Goal: Information Seeking & Learning: Learn about a topic

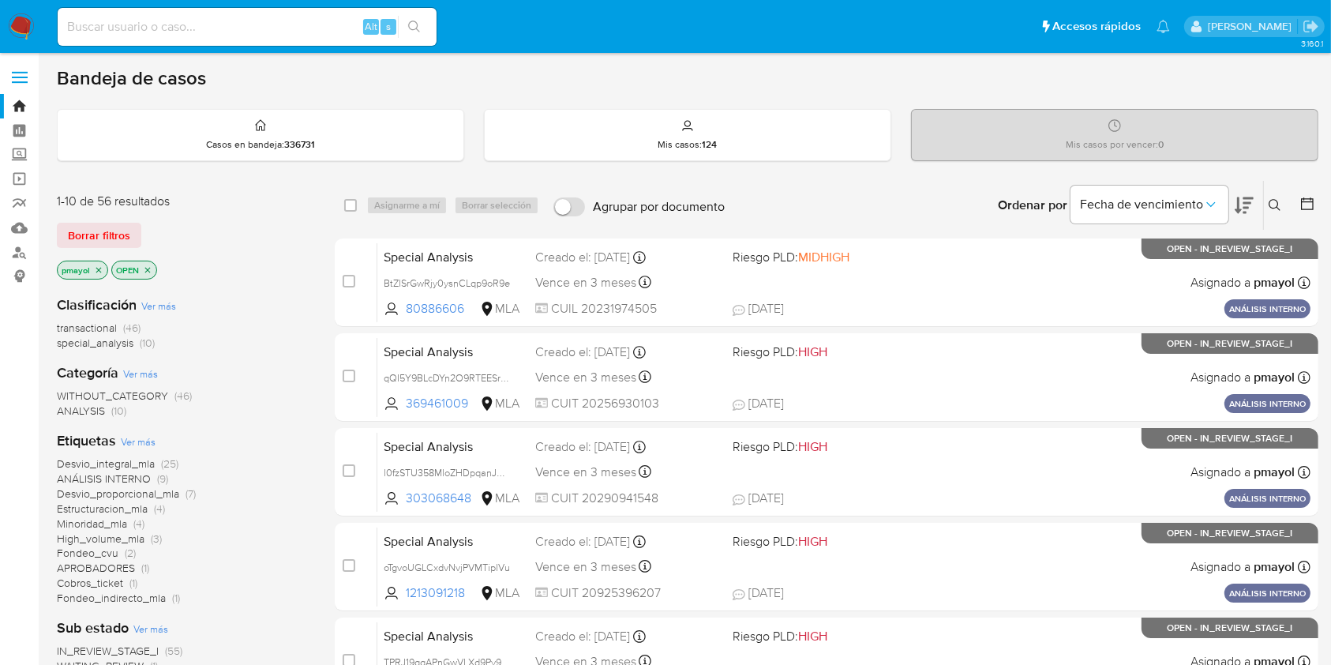
click at [268, 24] on input at bounding box center [247, 27] width 379 height 21
paste input "FsZOYgGkWUtinO9yurygNCdG"
type input "FsZOYgGkWUtinO9yurygNCdG"
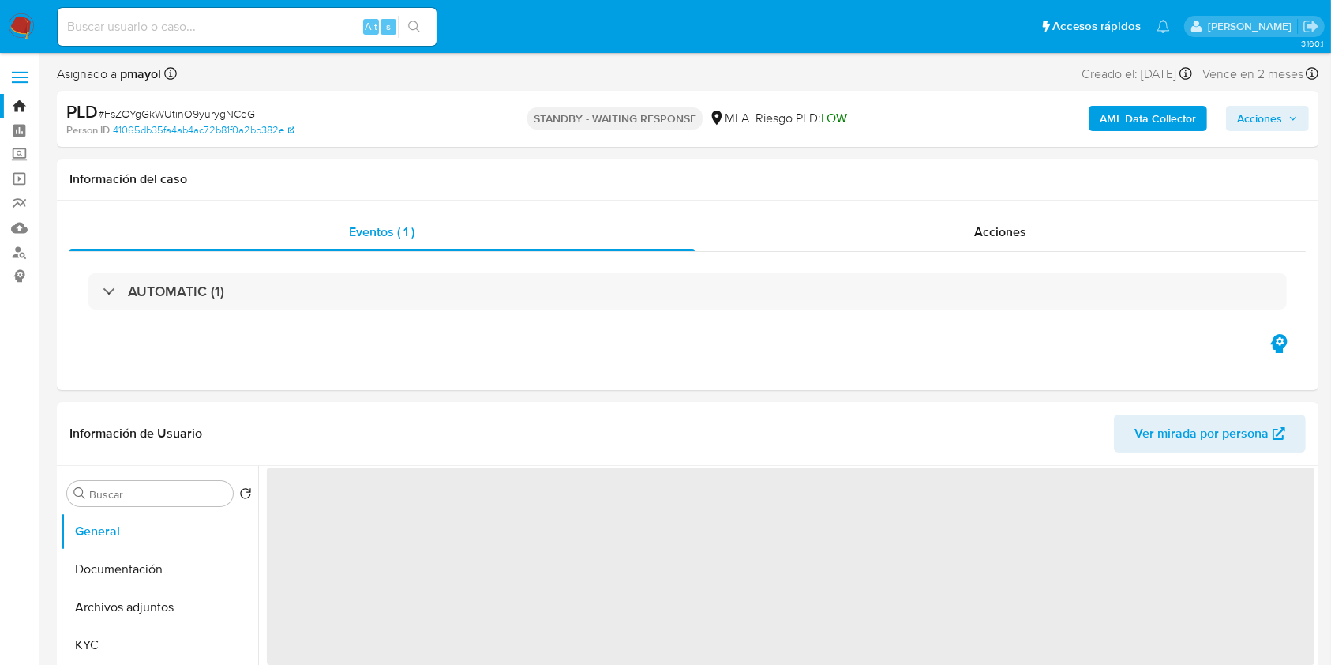
select select "10"
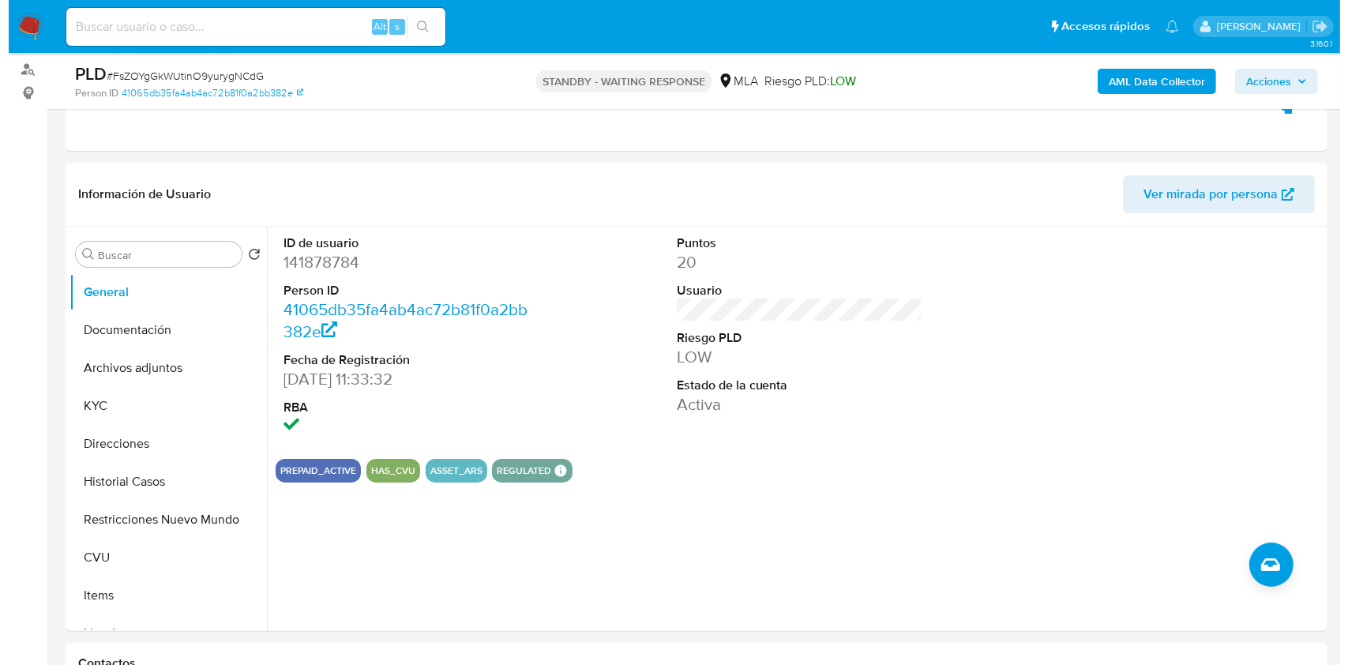
scroll to position [257, 0]
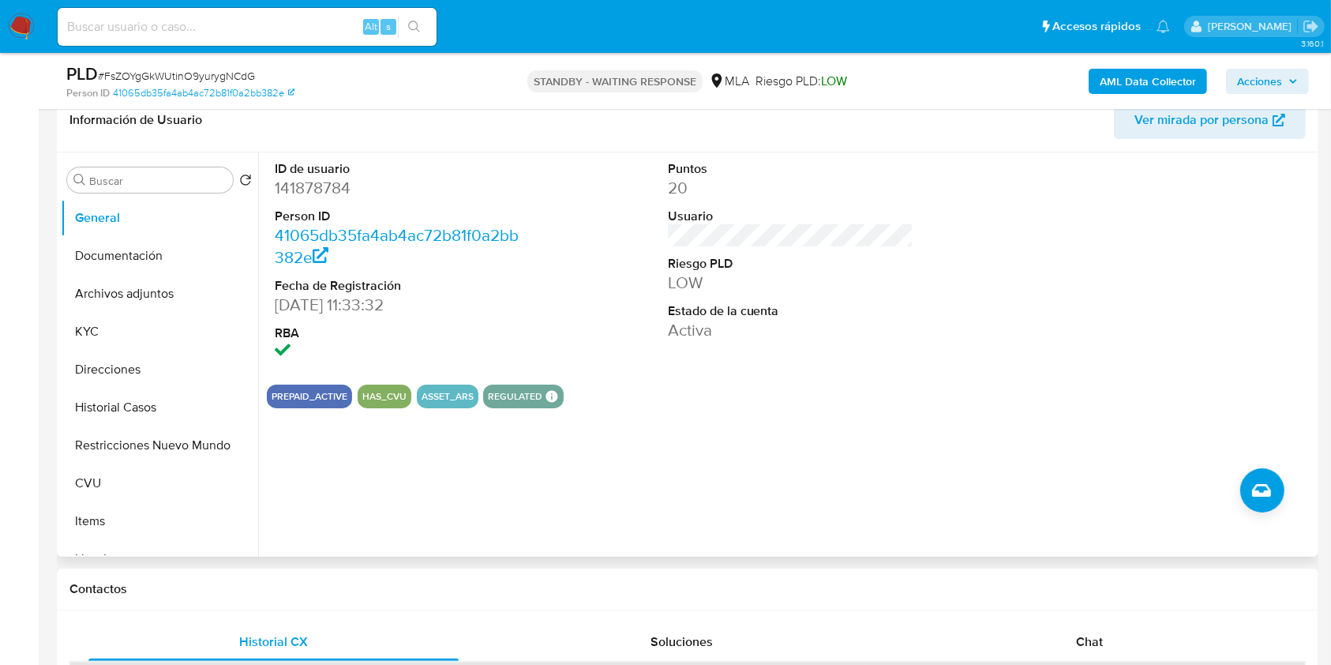
click at [291, 180] on dd "141878784" at bounding box center [398, 188] width 246 height 22
copy dd "141878784"
click at [136, 256] on button "Documentación" at bounding box center [153, 256] width 185 height 38
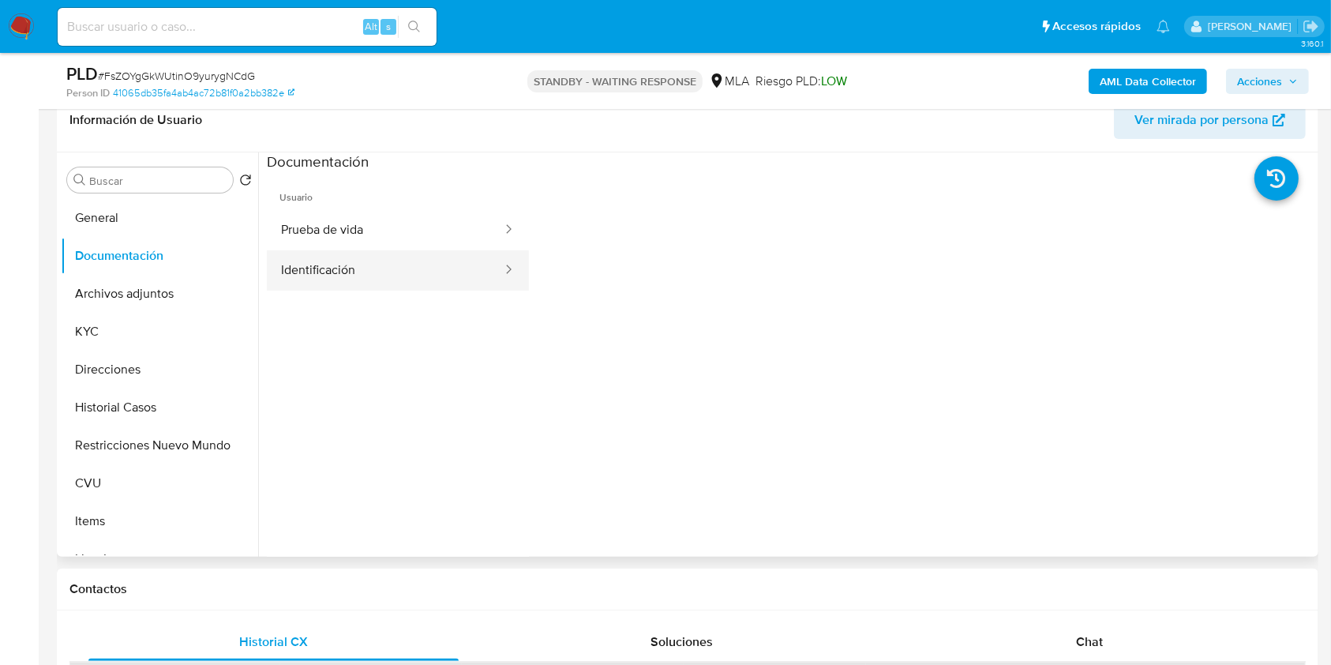
click at [455, 250] on button "Identificación" at bounding box center [385, 270] width 237 height 40
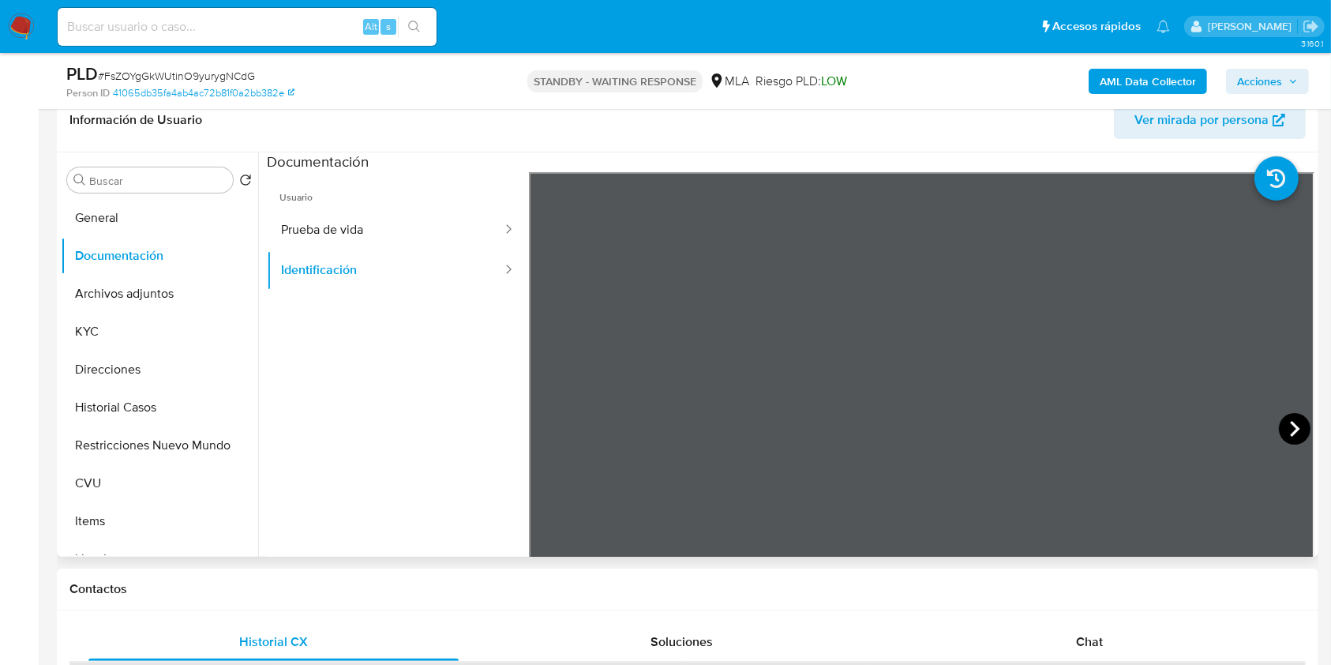
click at [1290, 426] on icon at bounding box center [1294, 429] width 9 height 16
click at [556, 433] on icon at bounding box center [549, 429] width 32 height 32
click at [1124, 88] on b "AML Data Collector" at bounding box center [1148, 81] width 96 height 25
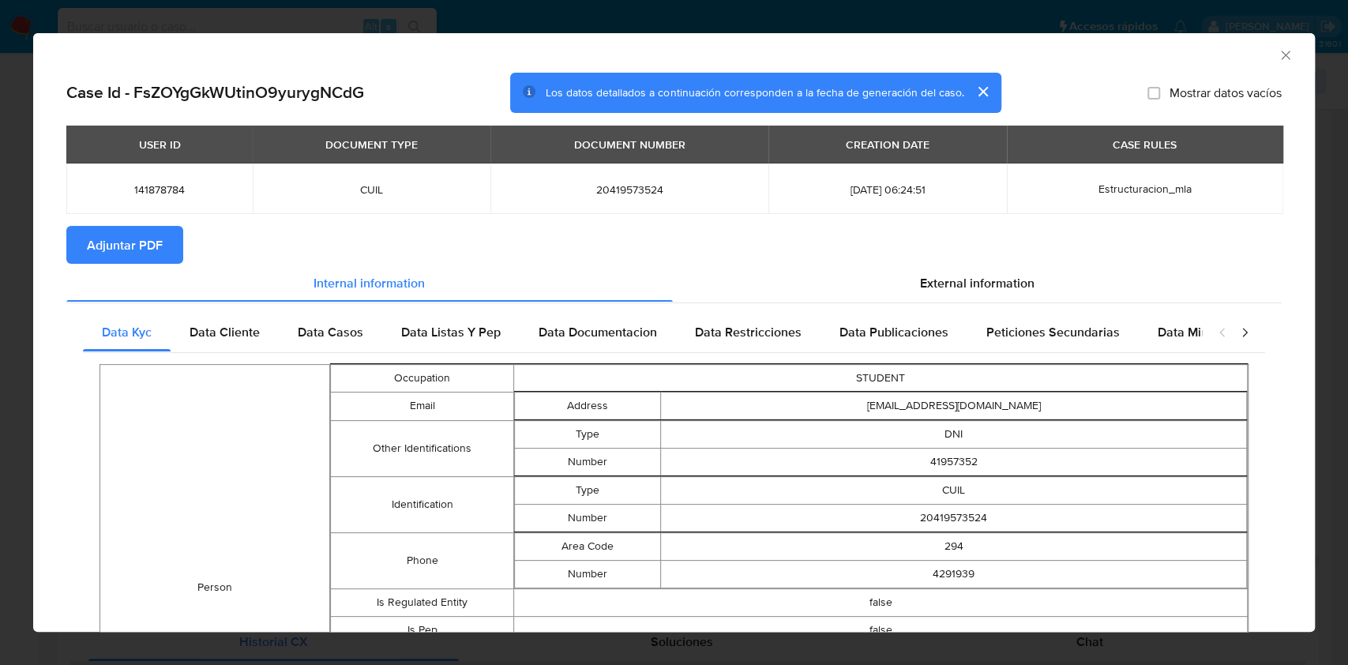
click at [152, 257] on span "Adjuntar PDF" at bounding box center [125, 244] width 76 height 35
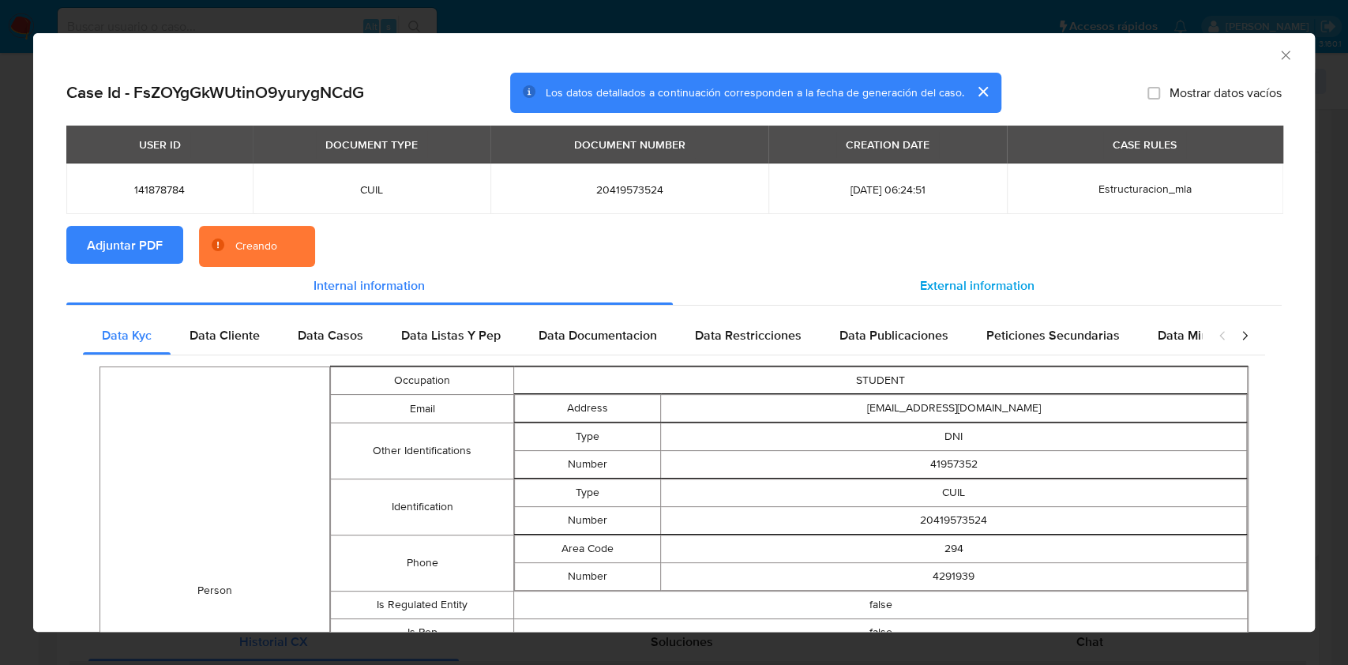
click at [980, 281] on span "External information" at bounding box center [977, 285] width 114 height 18
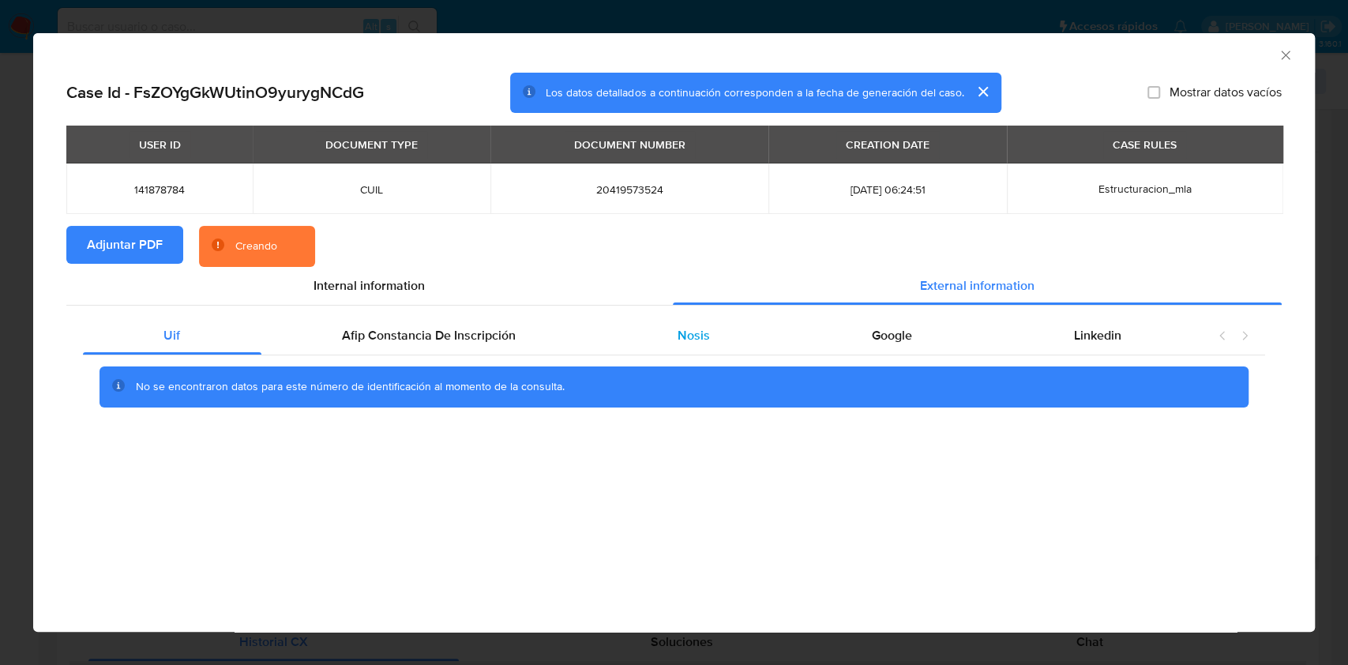
click at [659, 326] on div "Nosis" at bounding box center [694, 336] width 194 height 38
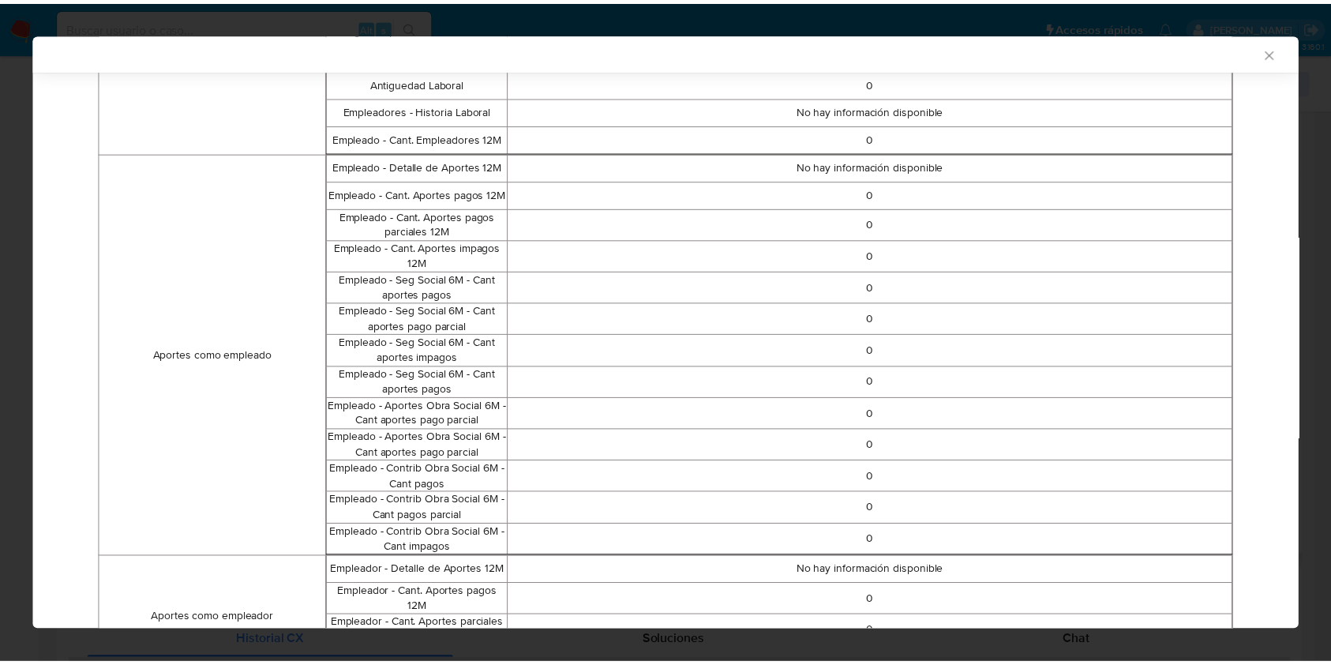
scroll to position [819, 0]
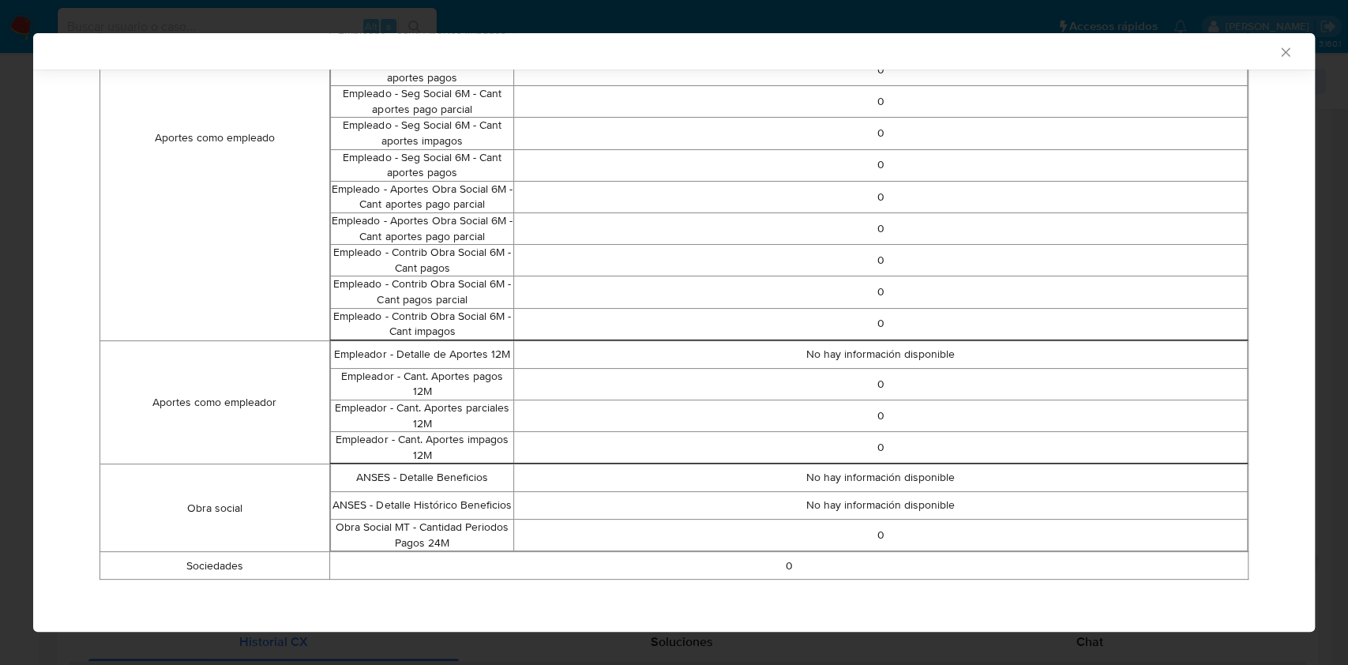
click at [1278, 56] on icon "Cerrar ventana" at bounding box center [1286, 52] width 16 height 16
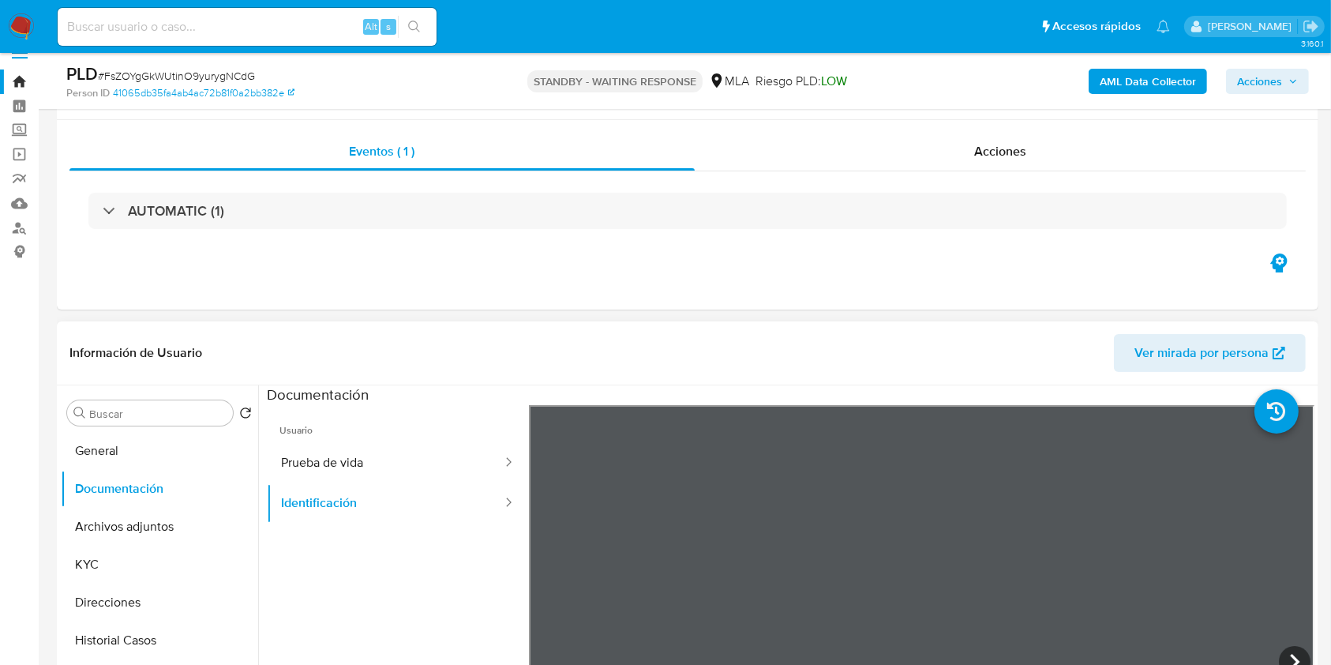
scroll to position [606, 0]
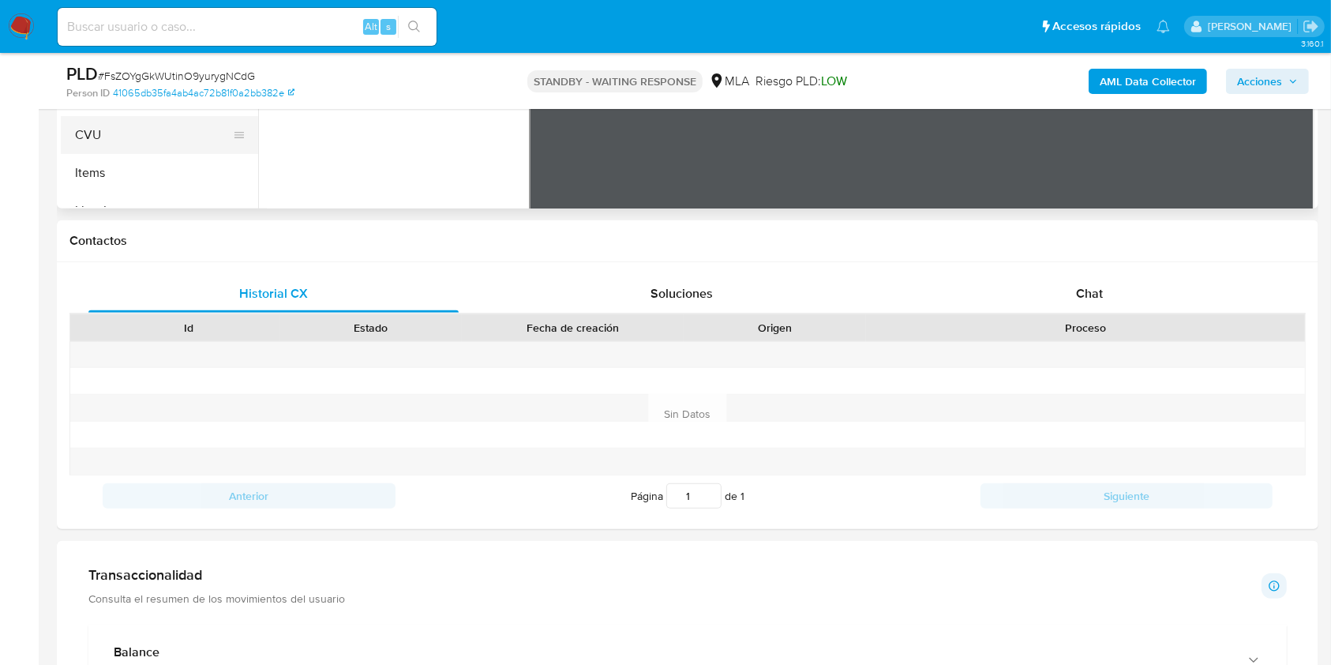
click at [141, 130] on button "CVU" at bounding box center [153, 135] width 185 height 38
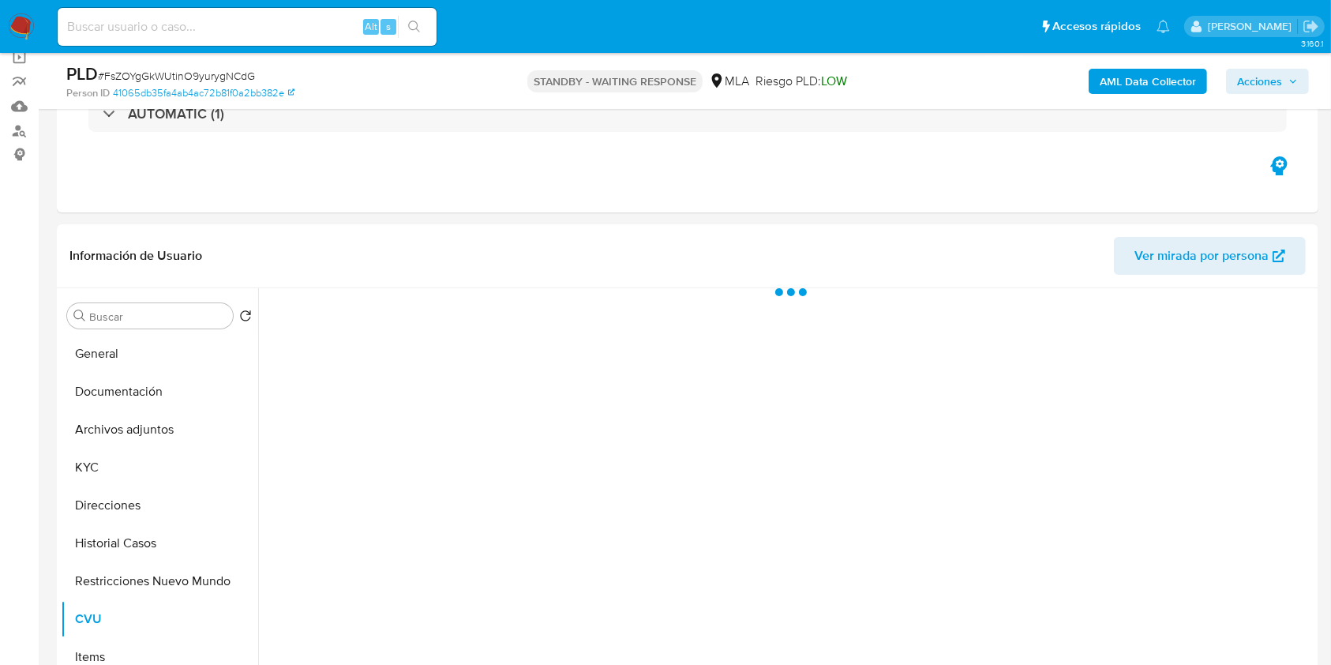
scroll to position [111, 0]
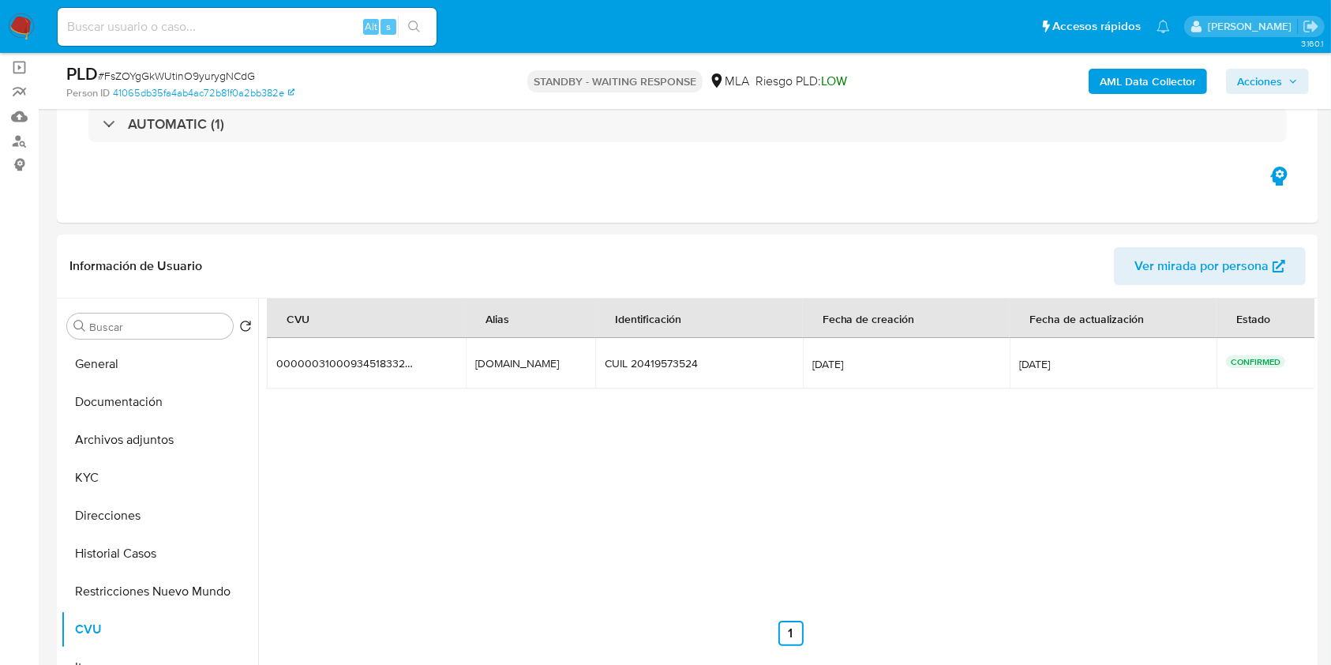
click at [269, 31] on input at bounding box center [247, 27] width 379 height 21
paste input "3zIN2WjHzhRicilpJKWLYL4e"
type input "3zIN2WjHzhRicilpJKWLYL4e"
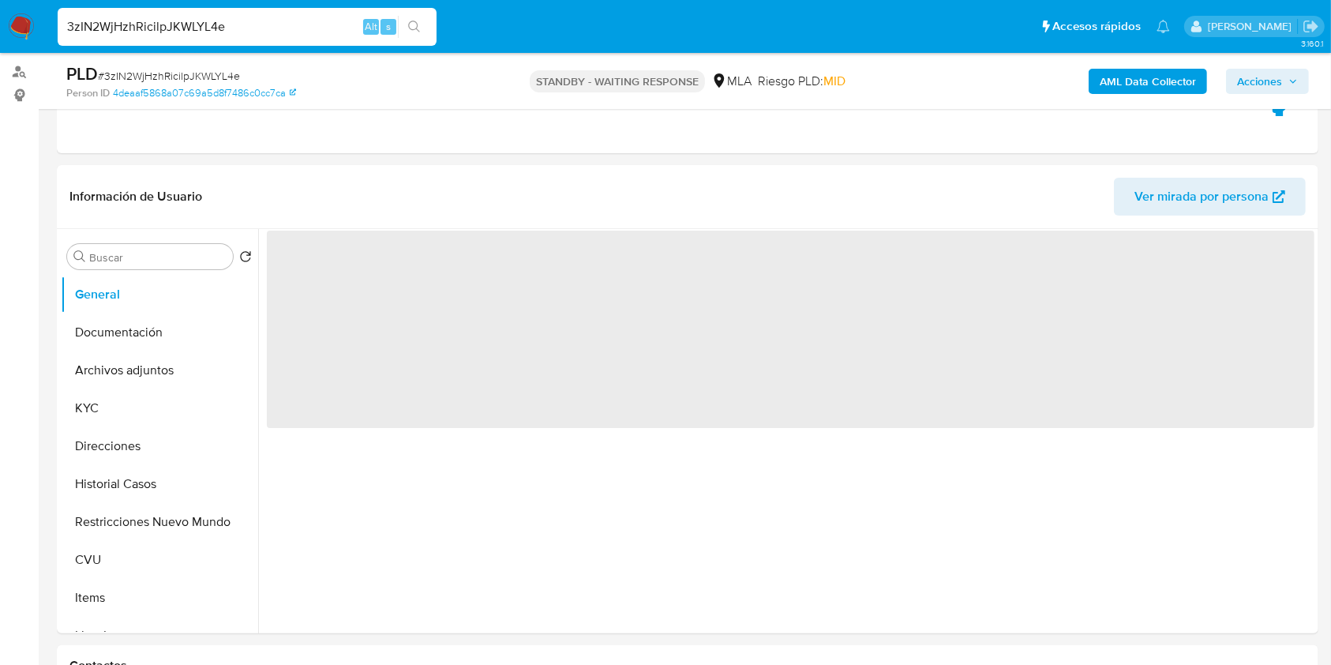
select select "10"
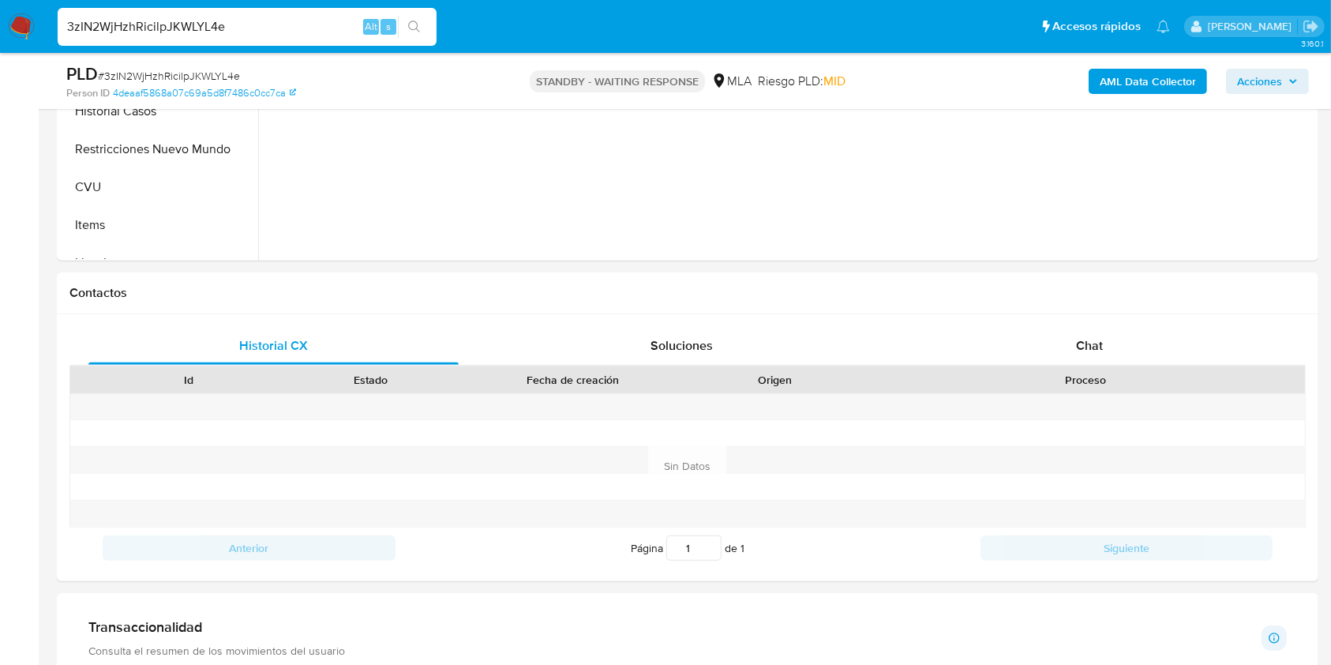
scroll to position [556, 0]
click at [1067, 345] on div "Chat" at bounding box center [1090, 344] width 370 height 38
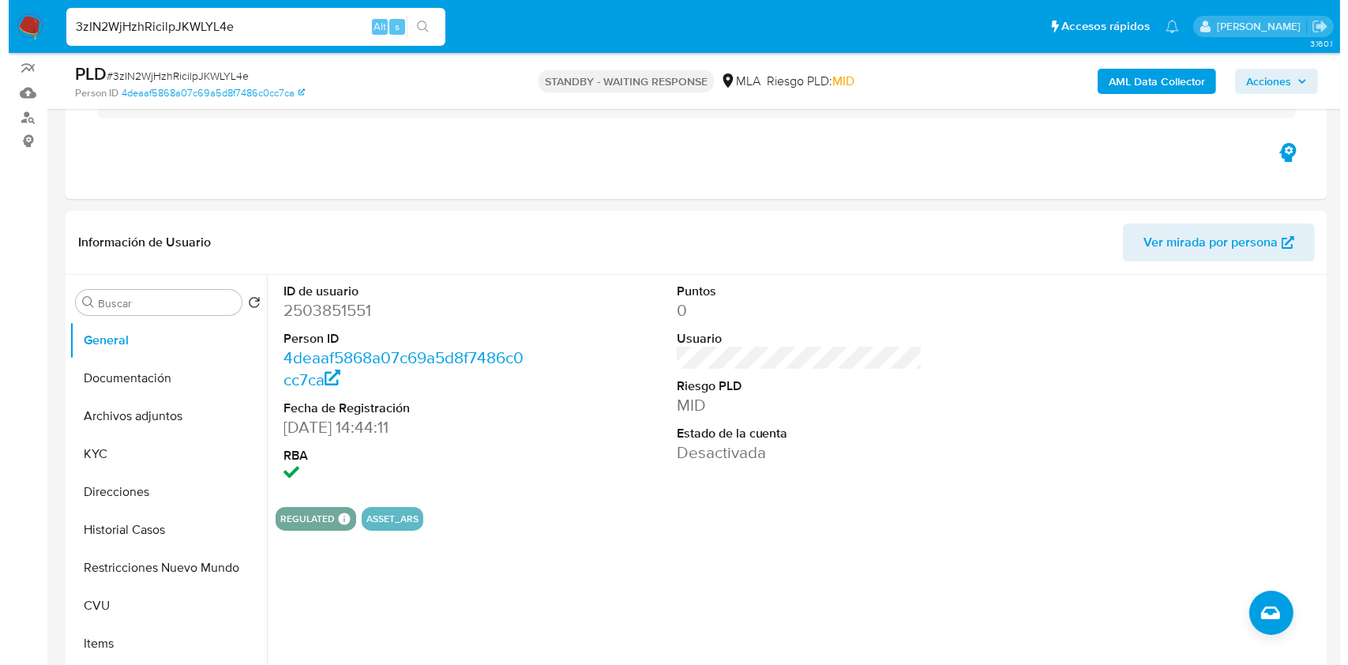
scroll to position [124, 0]
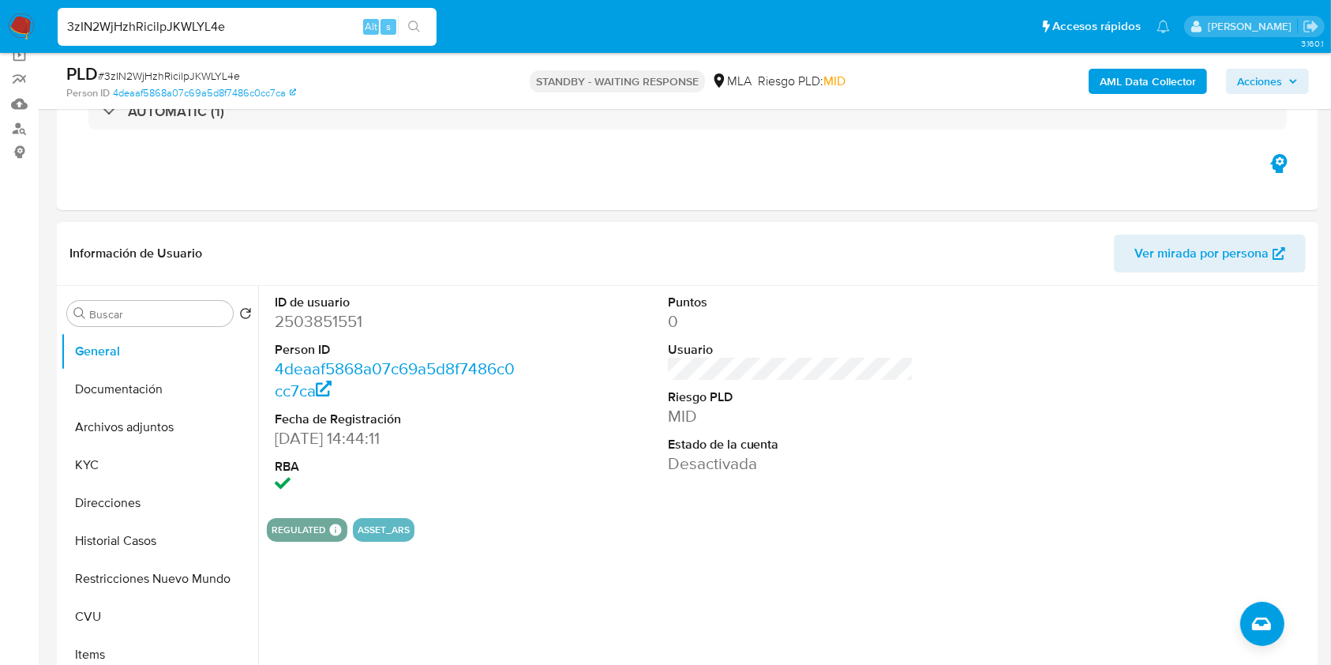
click at [325, 317] on dd "2503851551" at bounding box center [398, 321] width 246 height 22
copy dd "2503851551"
click at [140, 539] on button "Historial Casos" at bounding box center [153, 541] width 185 height 38
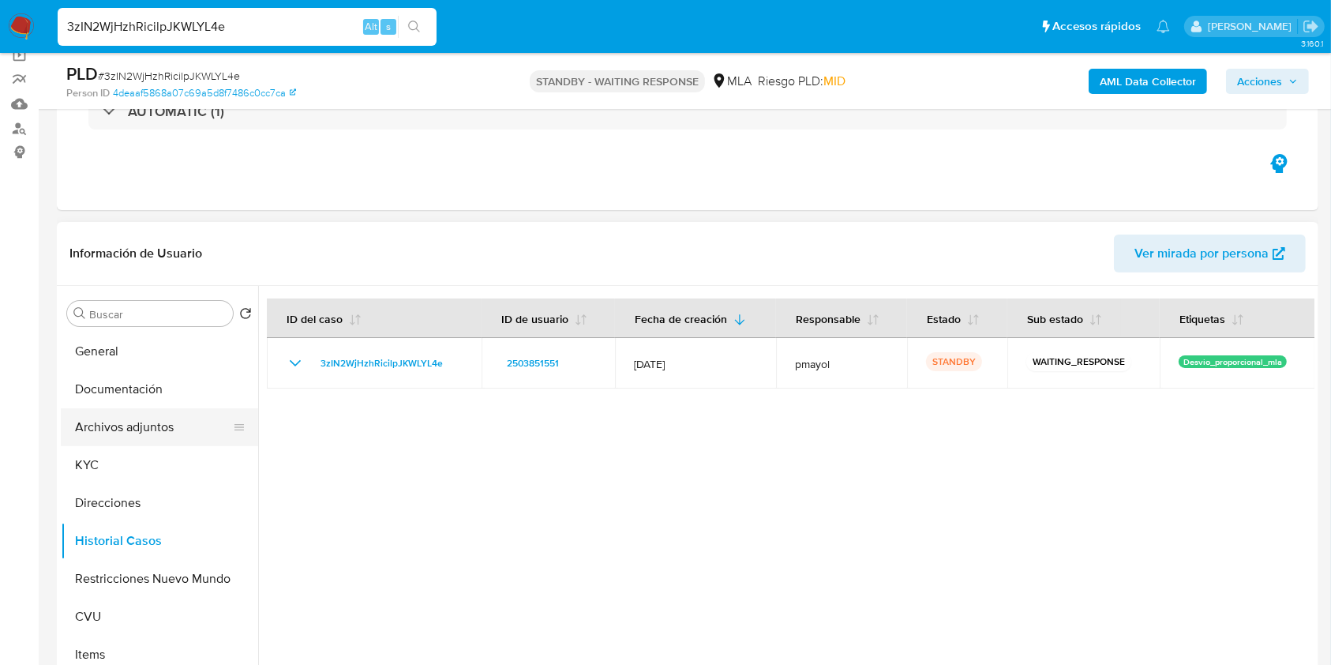
click at [137, 430] on button "Archivos adjuntos" at bounding box center [153, 427] width 185 height 38
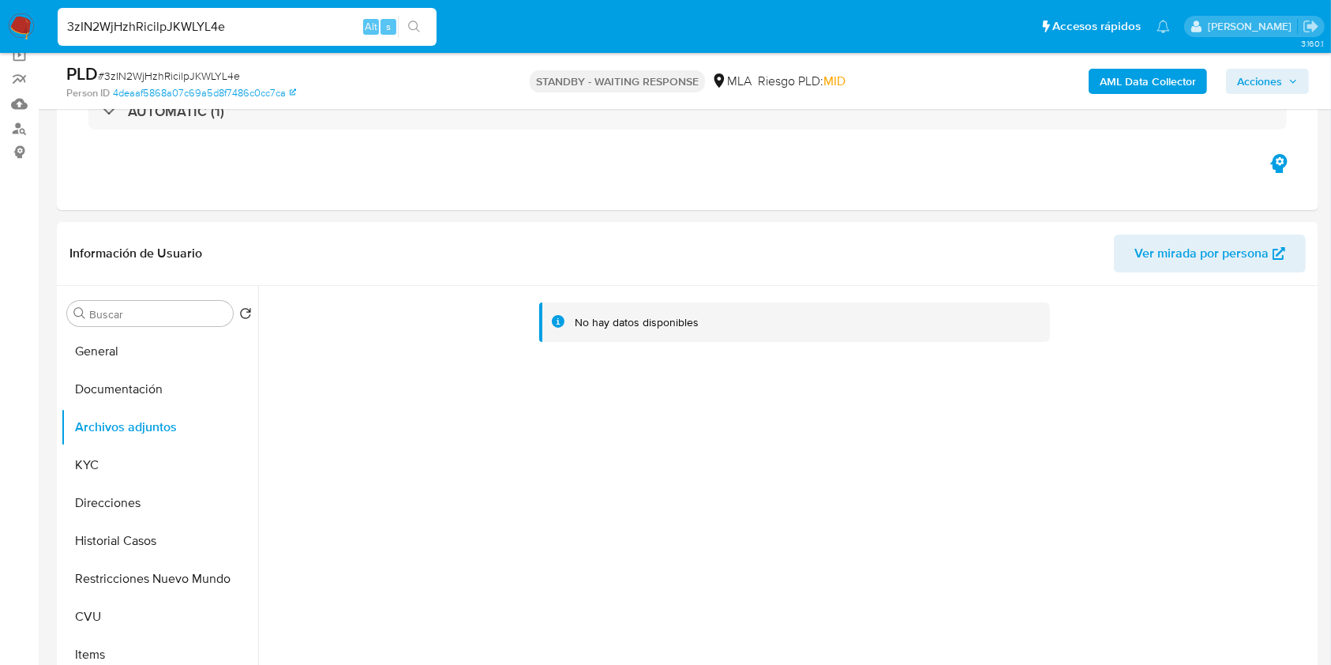
click at [1140, 80] on b "AML Data Collector" at bounding box center [1148, 81] width 96 height 25
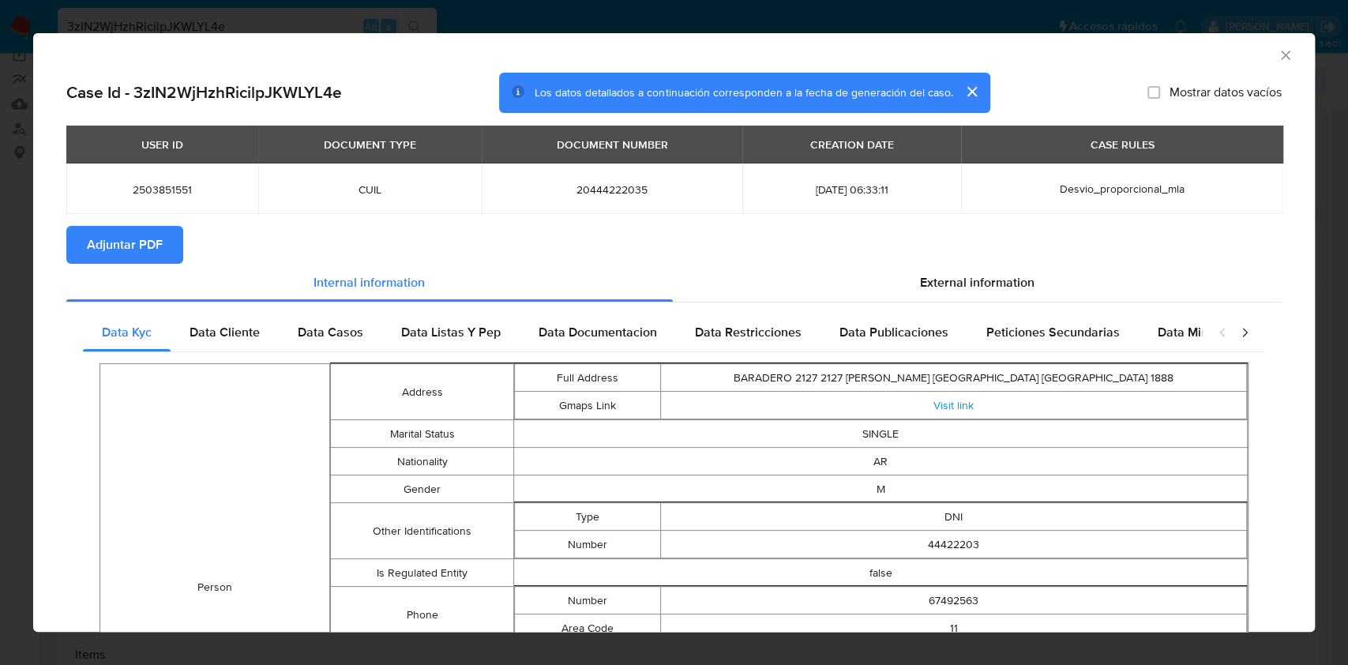
click at [115, 232] on span "Adjuntar PDF" at bounding box center [125, 244] width 76 height 35
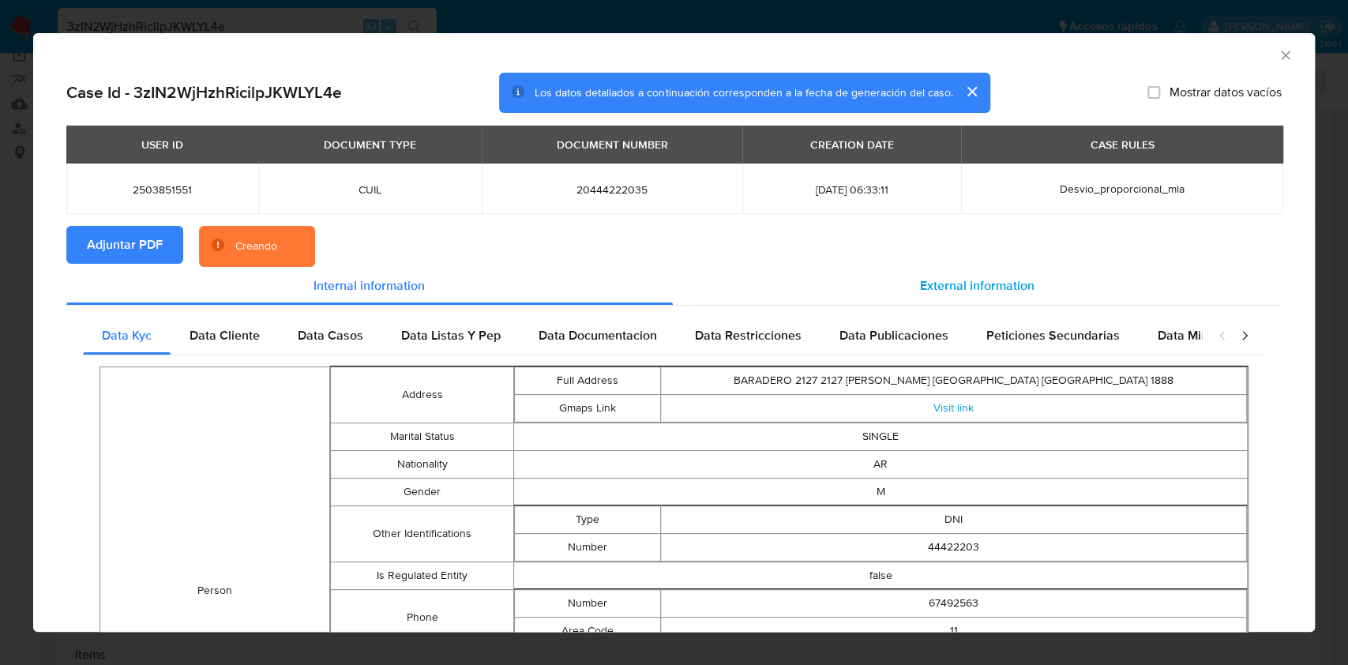
click at [963, 280] on span "External information" at bounding box center [977, 285] width 114 height 18
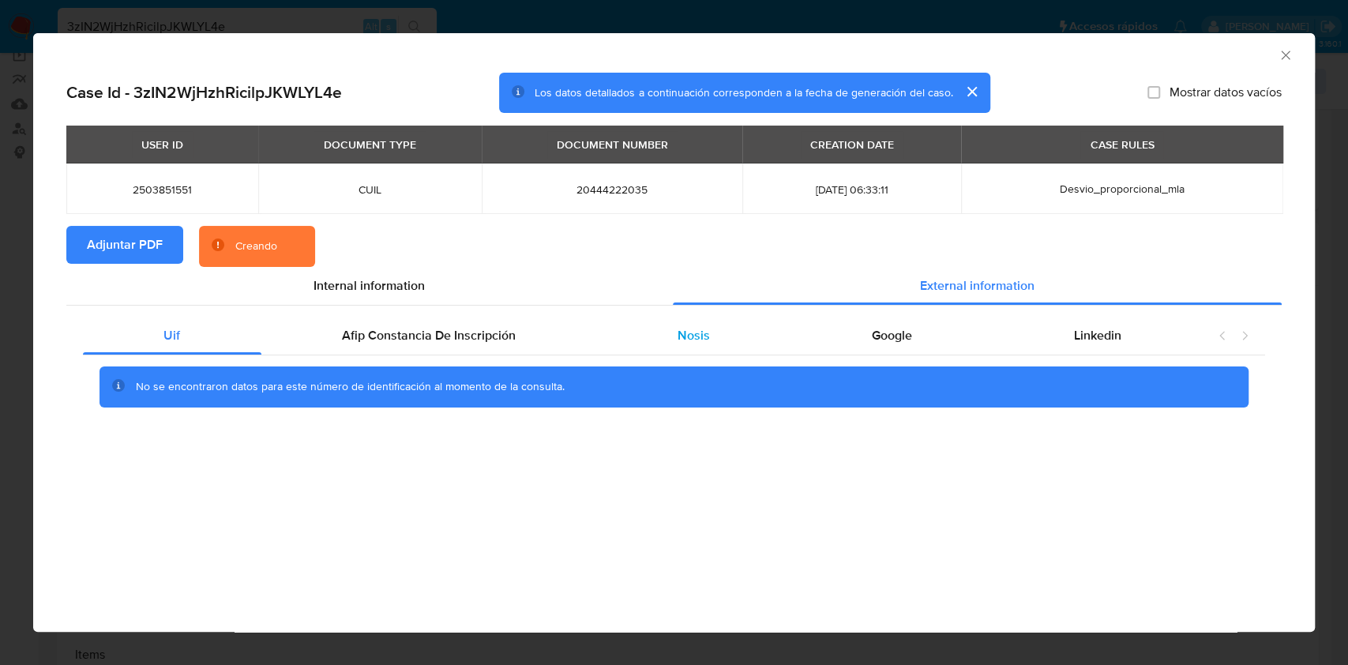
click at [689, 344] on span "Nosis" at bounding box center [693, 335] width 32 height 18
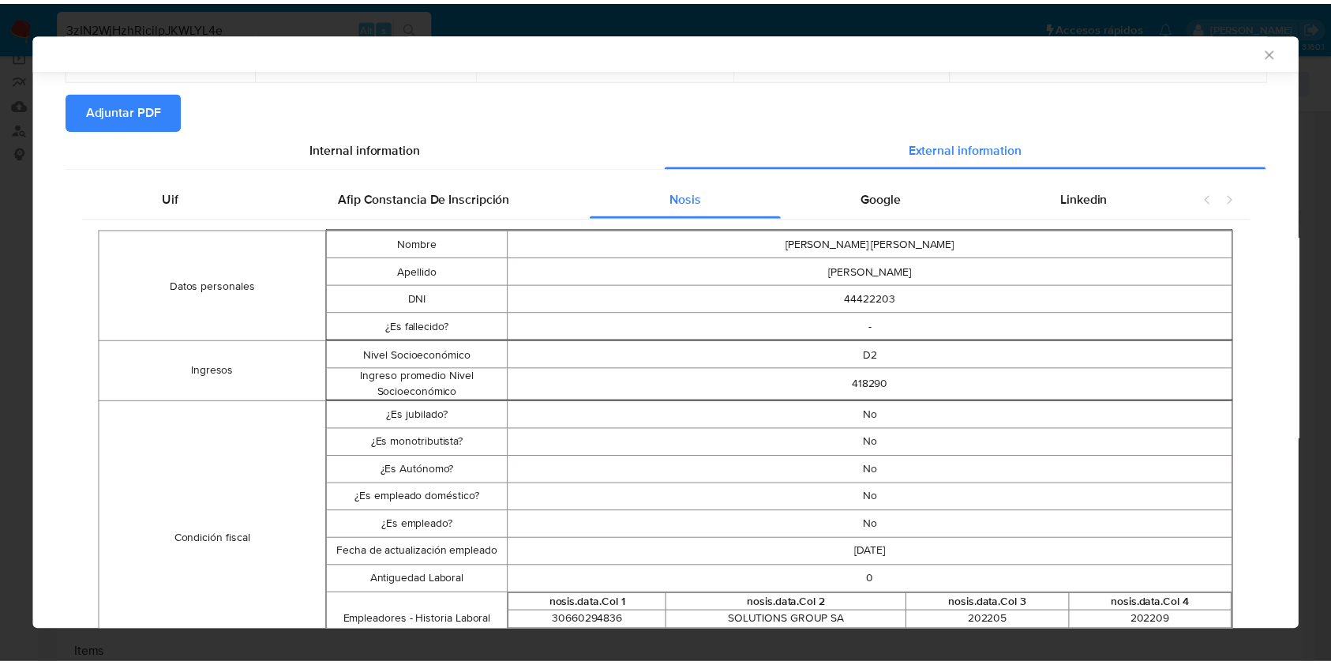
scroll to position [137, 0]
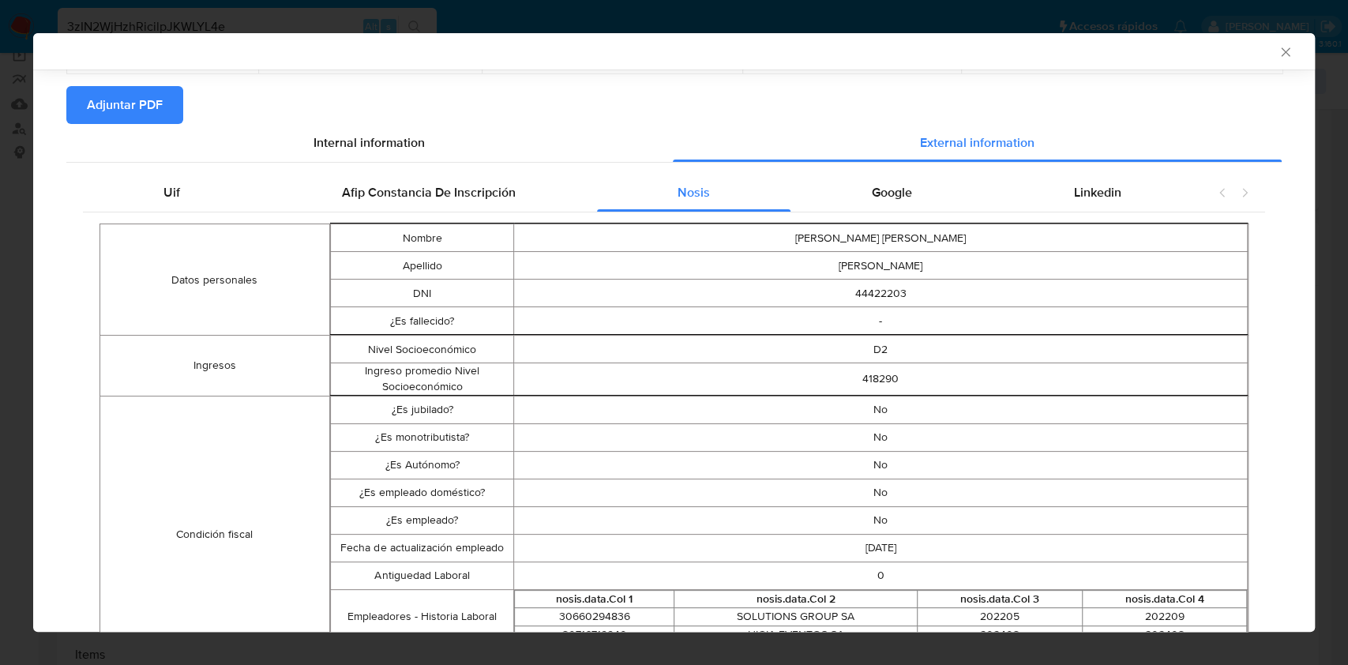
click at [1278, 47] on icon "Cerrar ventana" at bounding box center [1286, 52] width 16 height 16
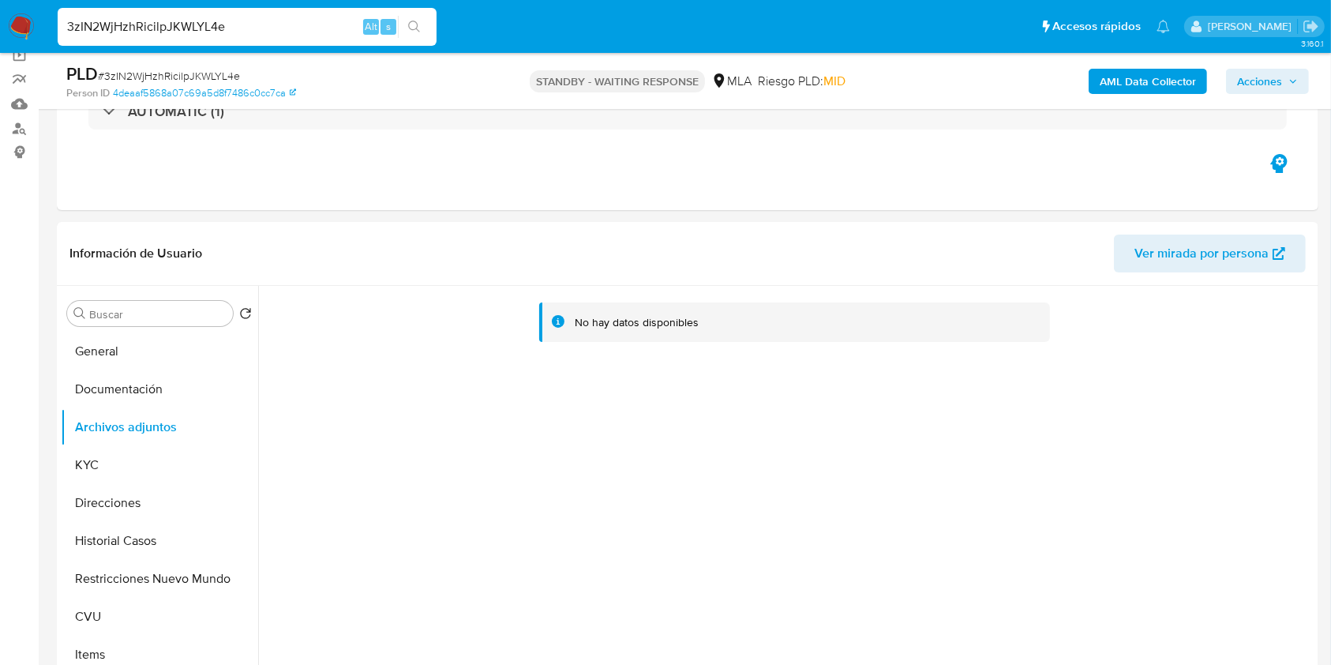
click at [254, 28] on input "3zIN2WjHzhRicilpJKWLYL4e" at bounding box center [247, 27] width 379 height 21
paste input "HqdlhJUFhb46kyxwF69DOe4C"
type input "HqdlhJUFhb46kyxwF69DOe4C"
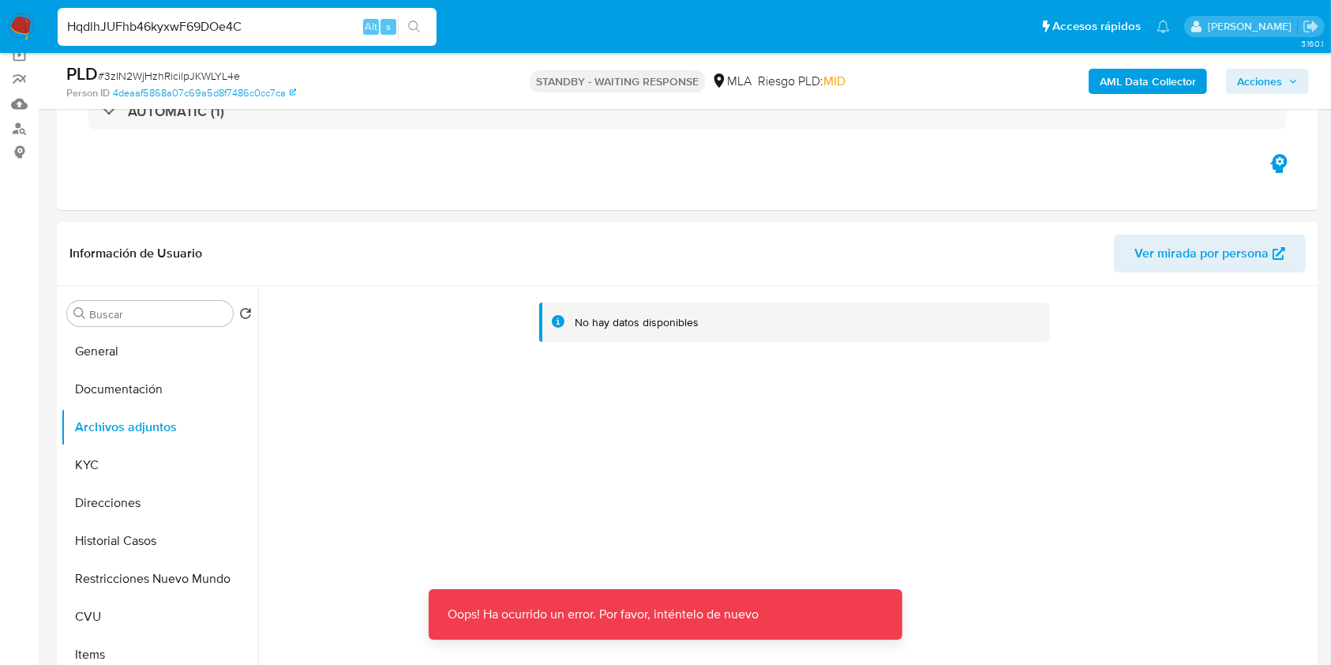
click at [26, 28] on img at bounding box center [21, 26] width 27 height 27
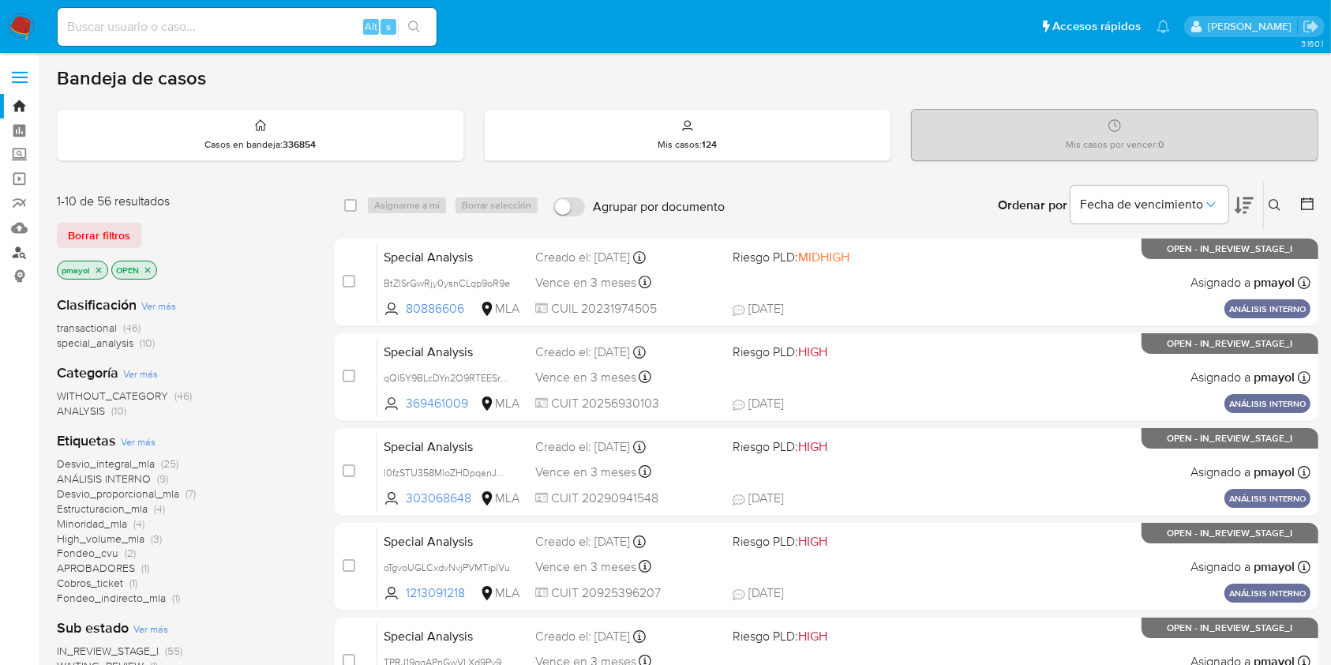
click at [26, 253] on link "Buscador de personas" at bounding box center [94, 252] width 188 height 24
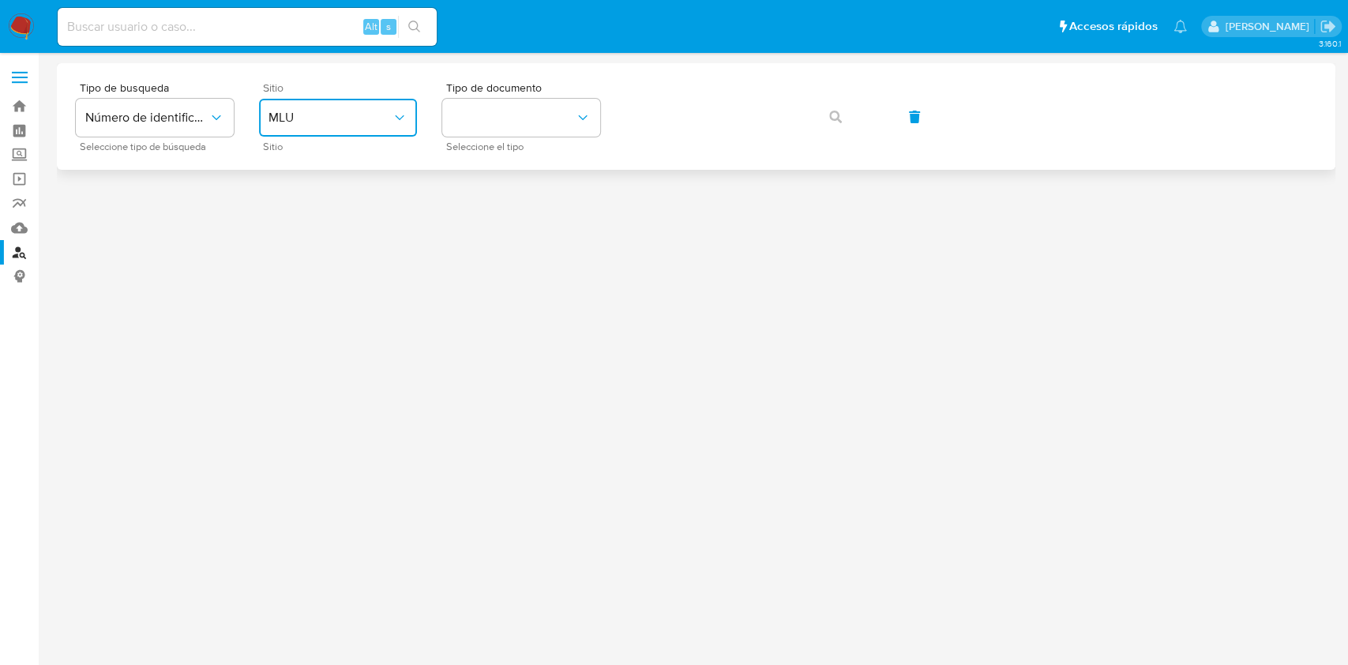
click at [347, 113] on span "MLU" at bounding box center [329, 118] width 123 height 16
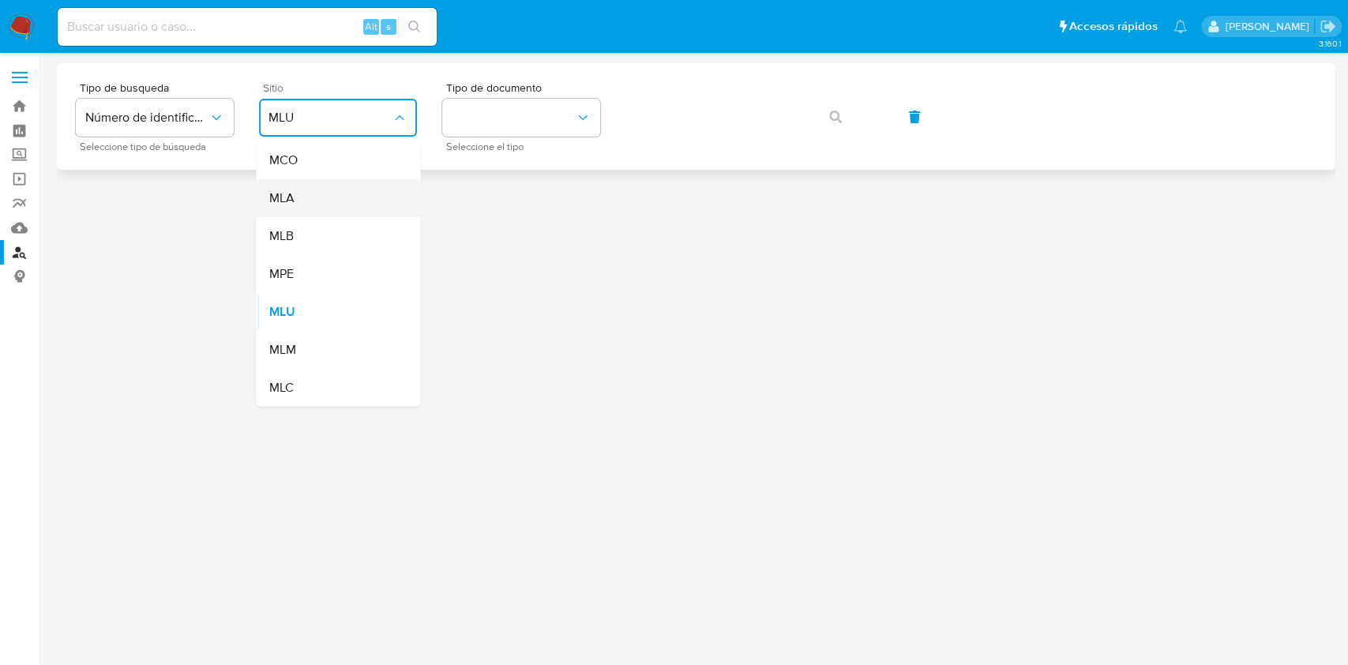
click at [325, 190] on div "MLA" at bounding box center [332, 198] width 129 height 38
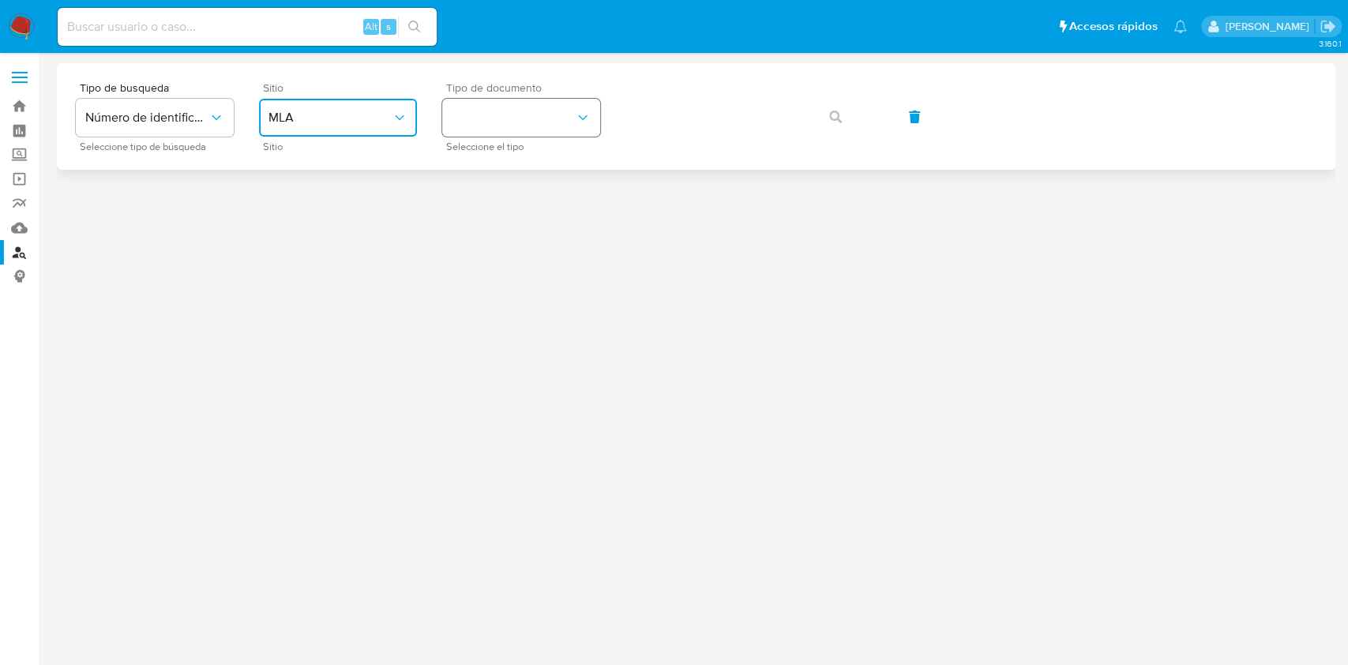
click at [546, 103] on button "identificationType" at bounding box center [521, 118] width 158 height 38
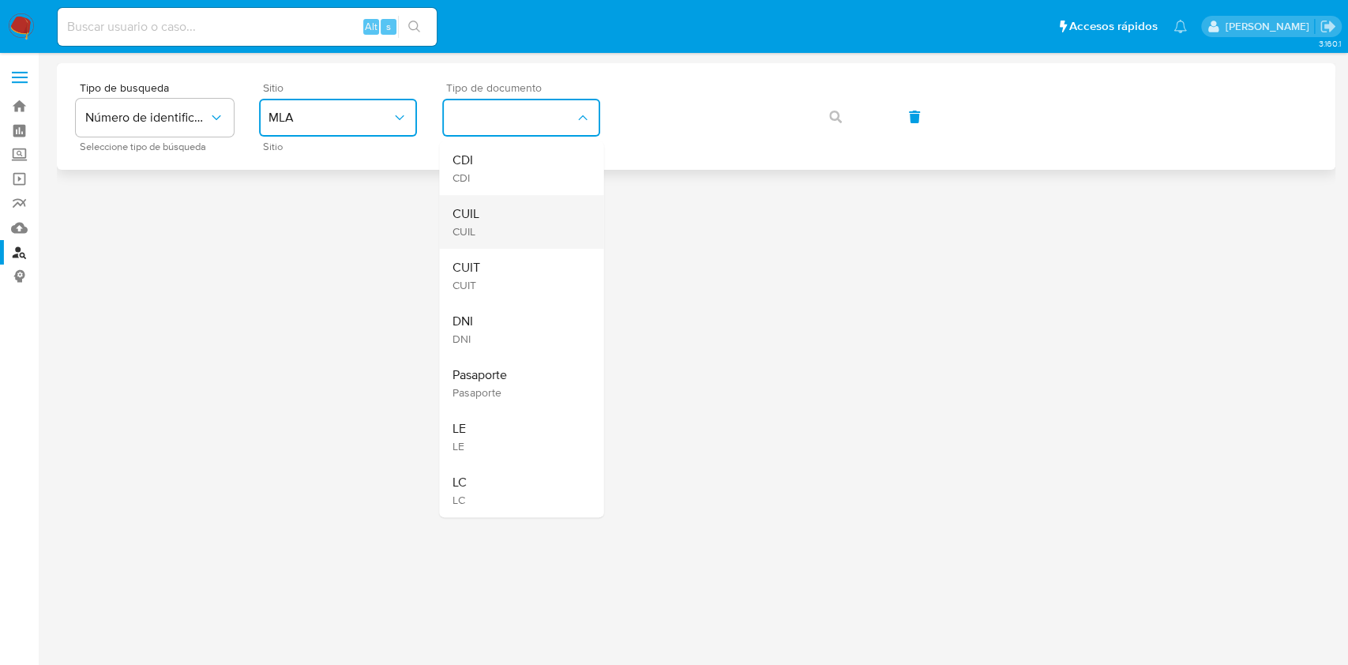
click at [506, 199] on div "CUIL CUIL" at bounding box center [516, 222] width 129 height 54
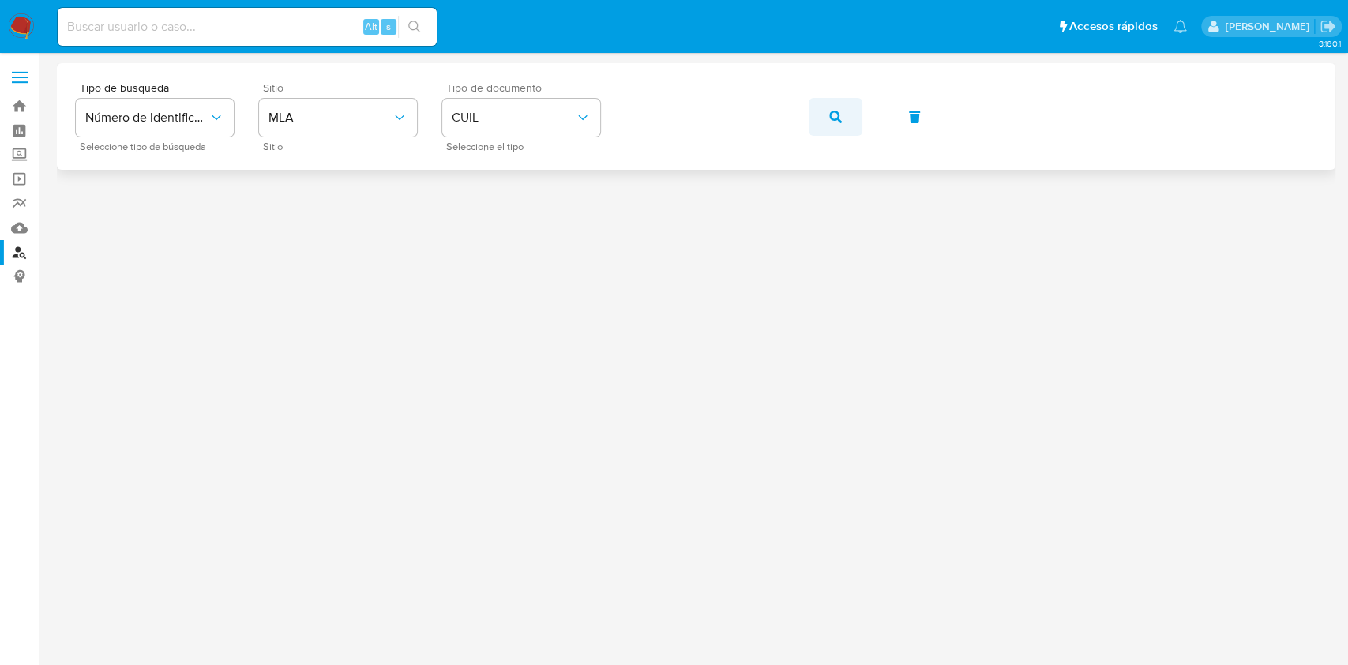
click at [836, 122] on icon "button" at bounding box center [835, 117] width 13 height 13
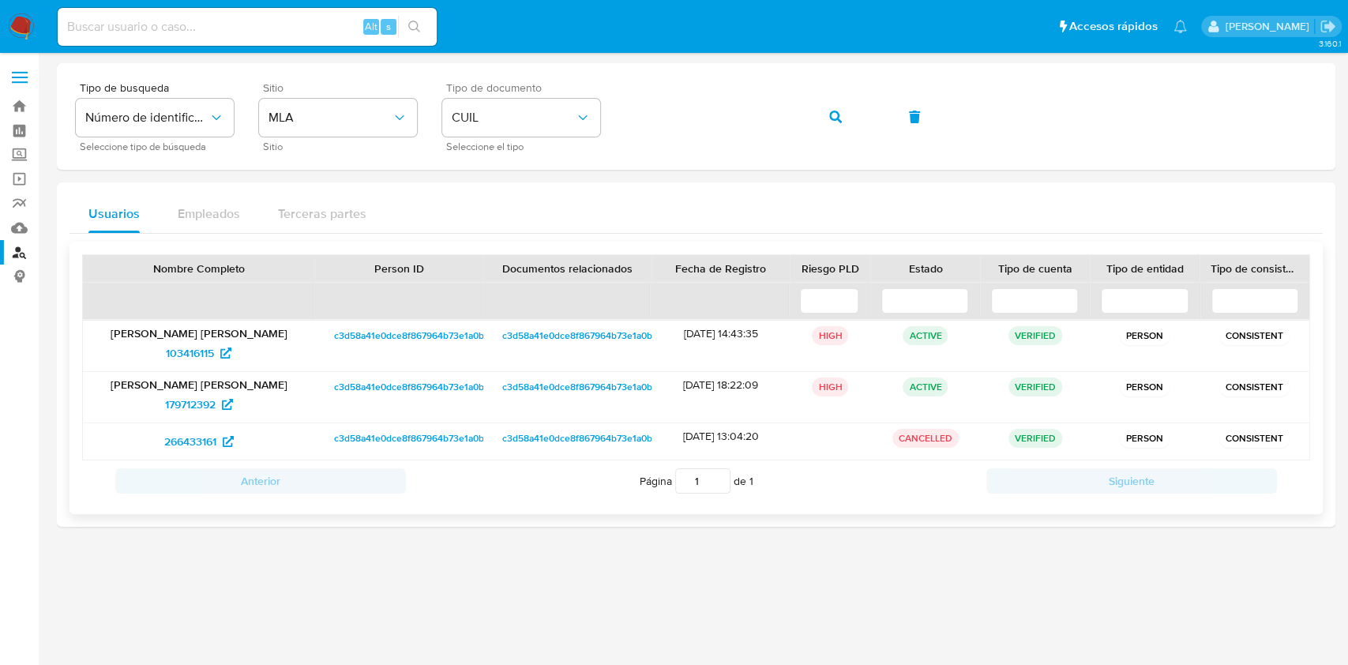
click at [395, 333] on span "c3d58a41e0dce8f867964b73e1a0b245" at bounding box center [417, 335] width 167 height 19
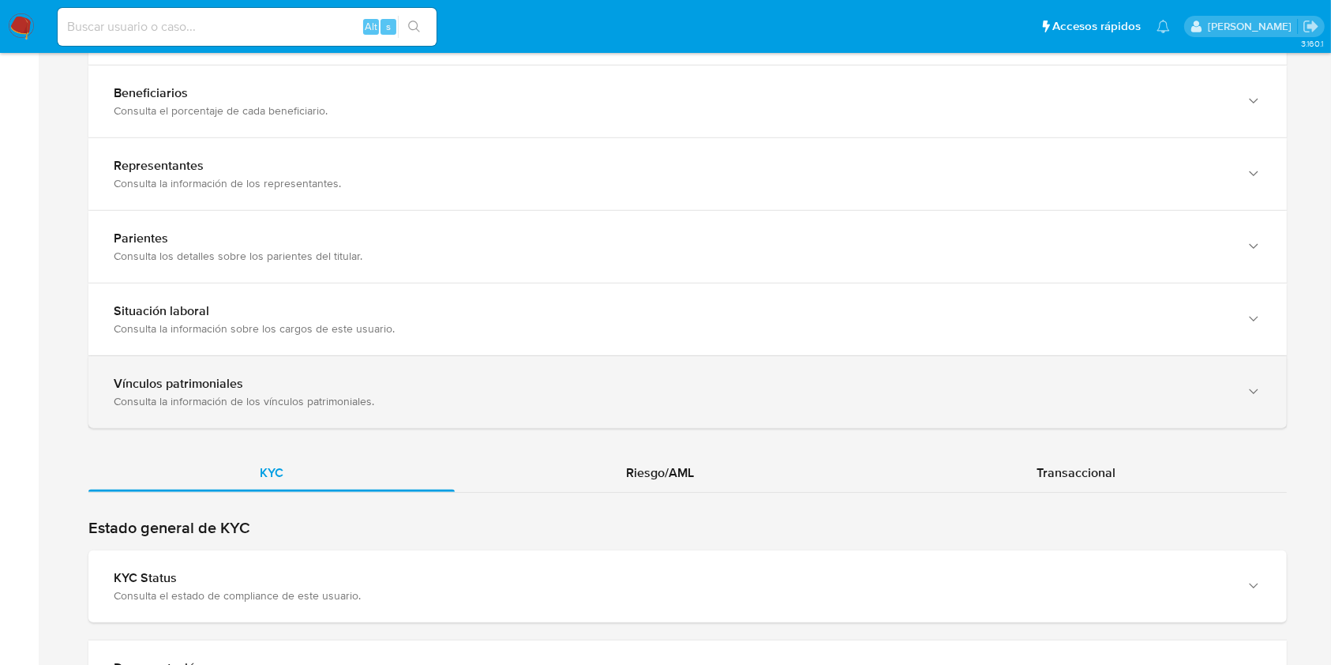
scroll to position [1064, 0]
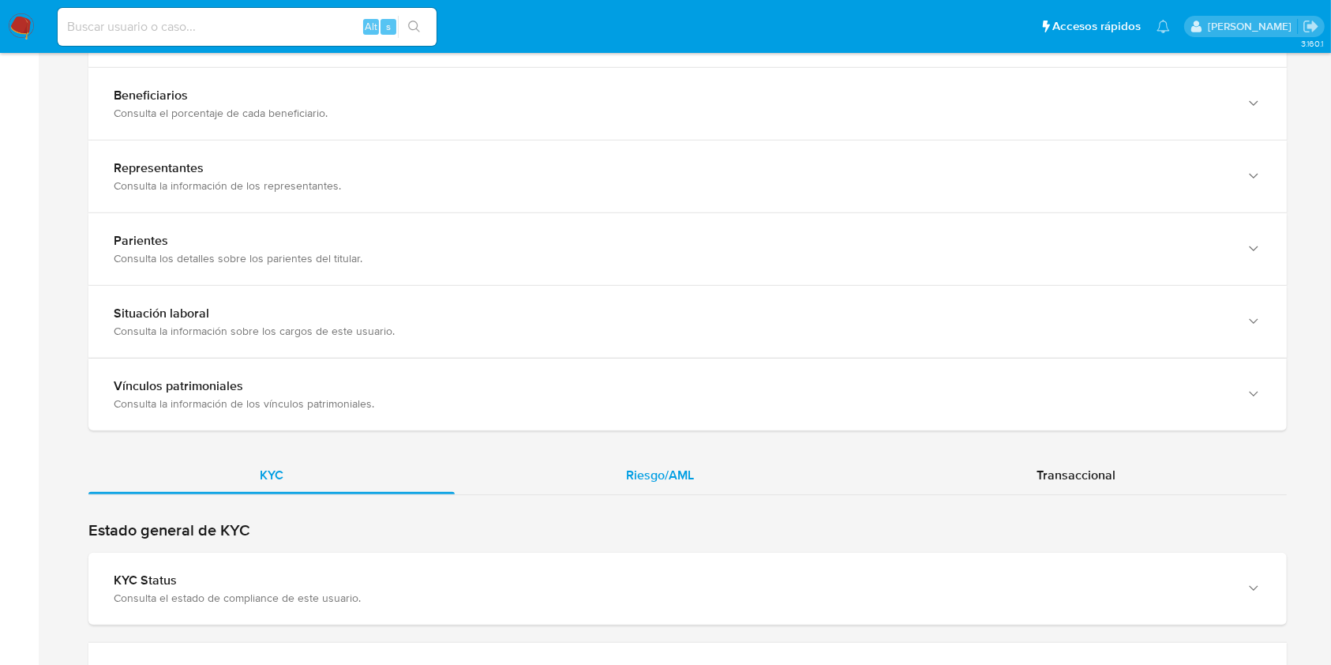
click at [639, 466] on span "Riesgo/AML" at bounding box center [660, 475] width 68 height 18
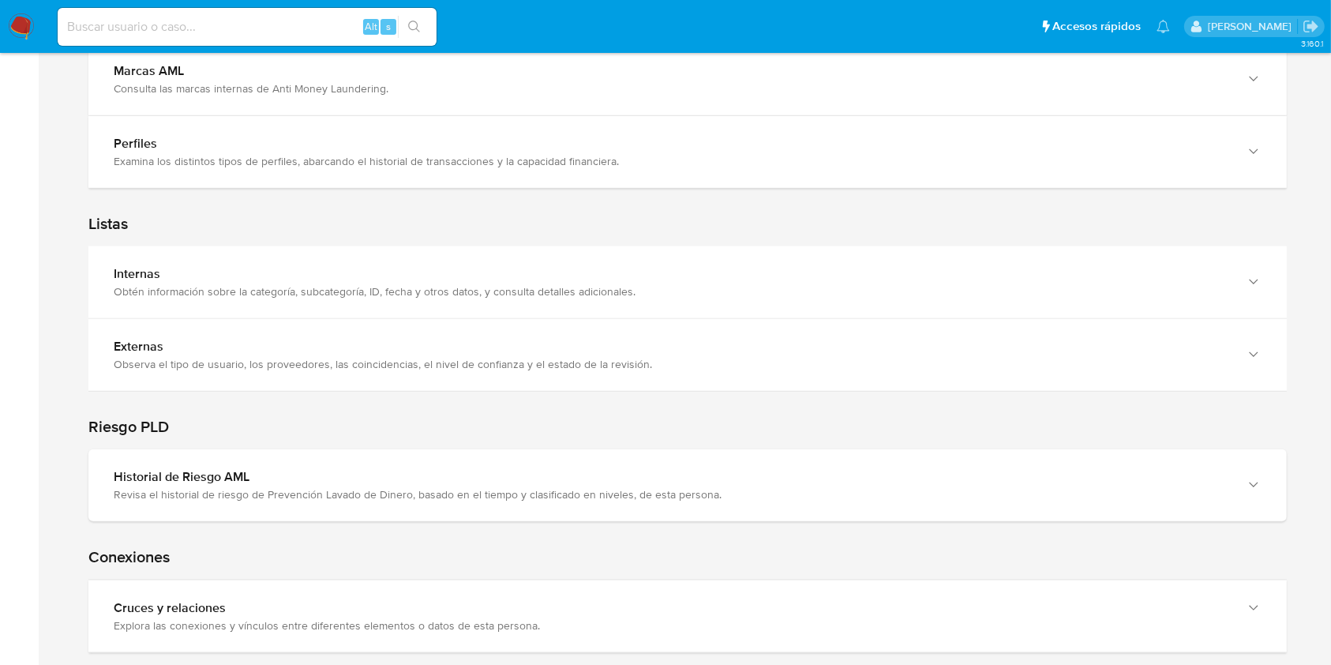
scroll to position [1408, 0]
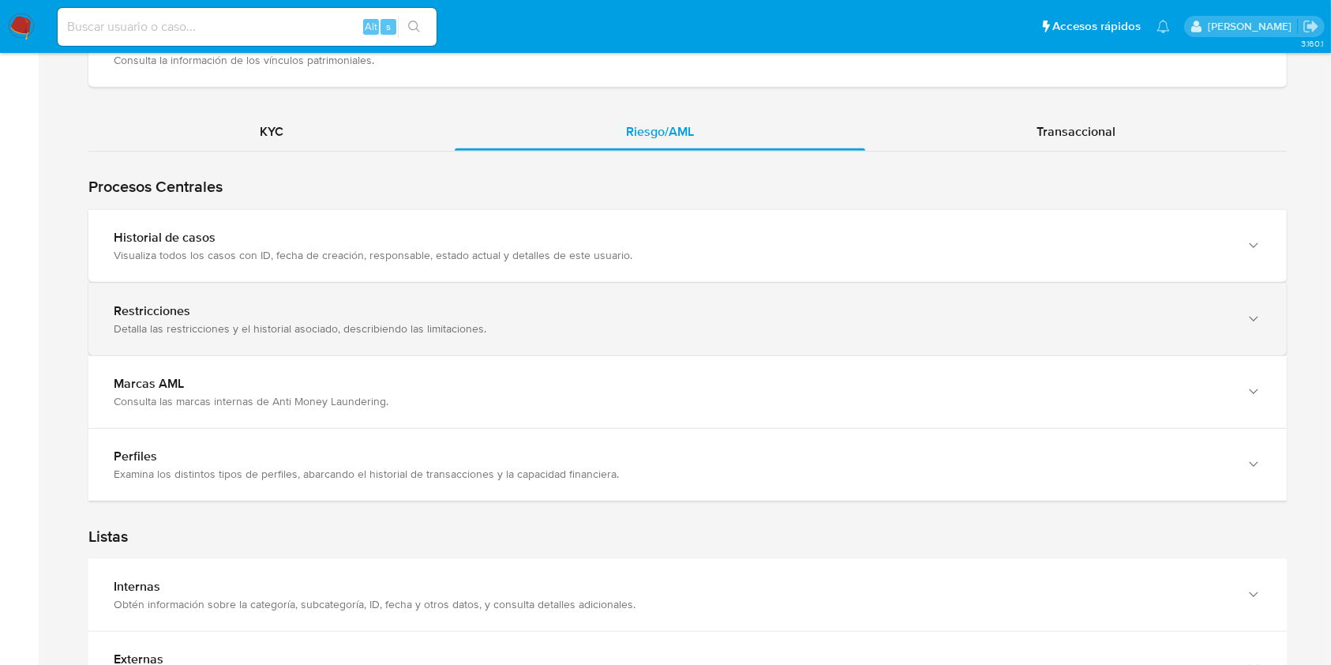
click at [1024, 335] on div "Restricciones Detalla las restricciones y el historial asociado, describiendo l…" at bounding box center [687, 319] width 1199 height 72
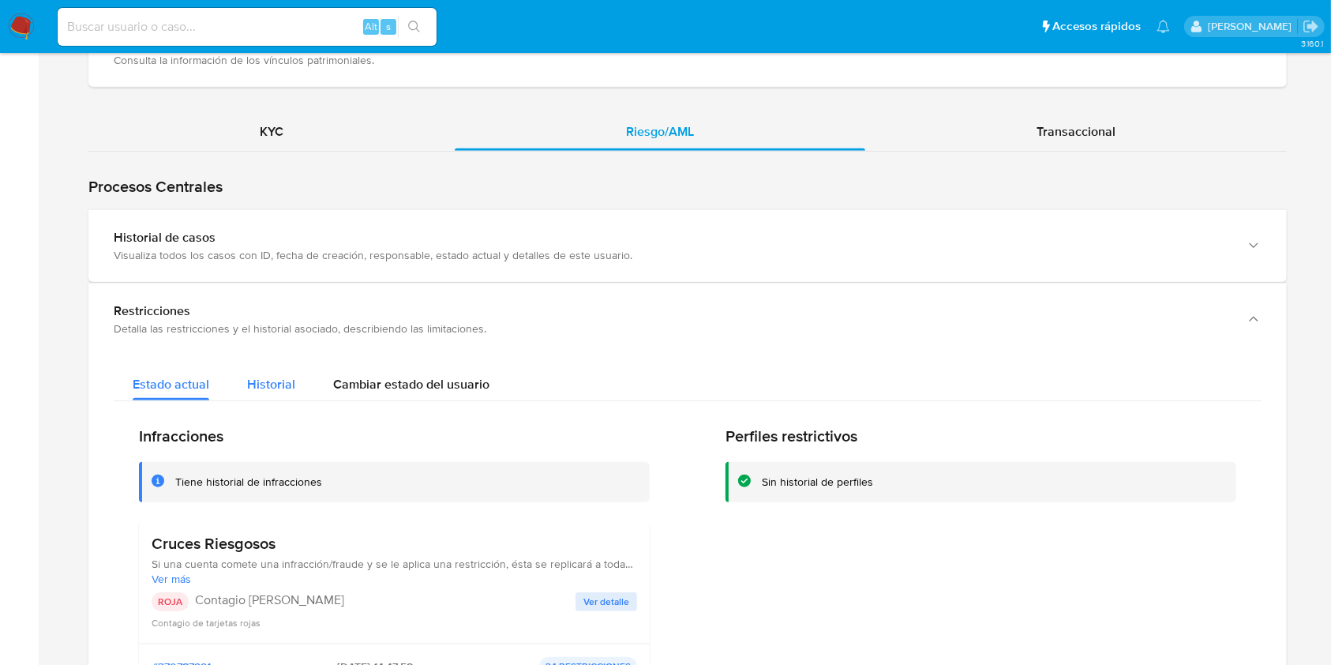
click at [281, 381] on span "Historial" at bounding box center [271, 384] width 48 height 18
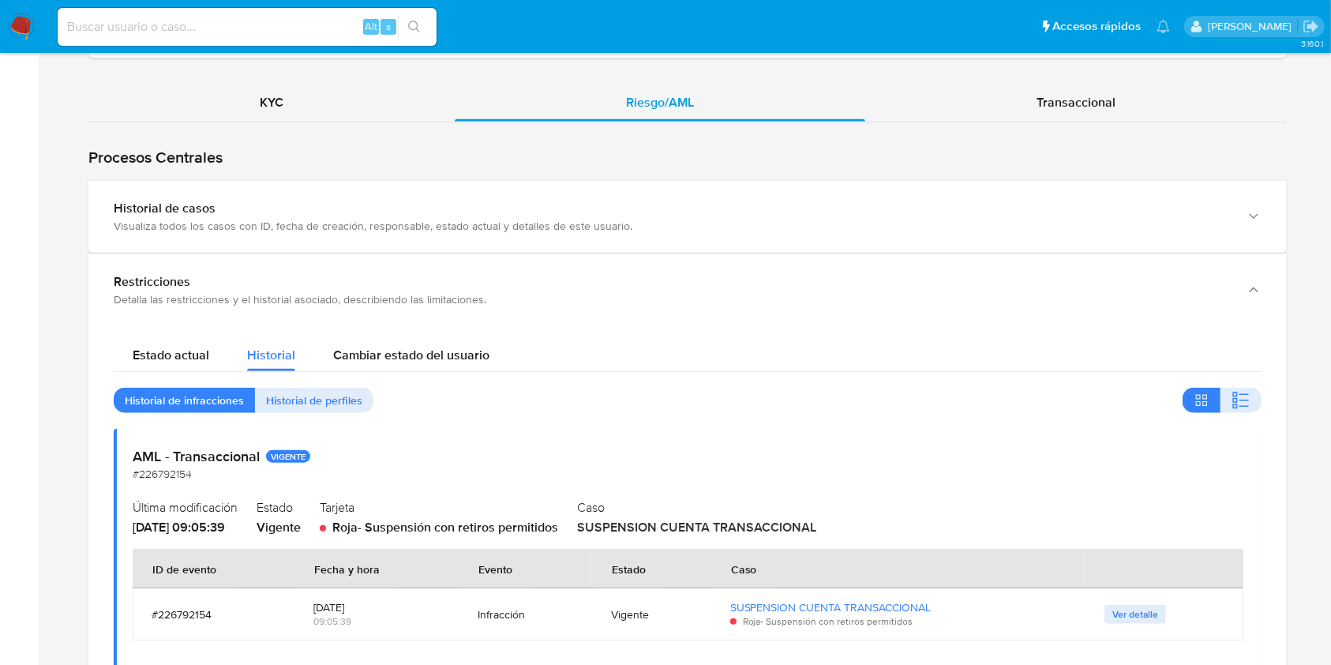
scroll to position [1416, 0]
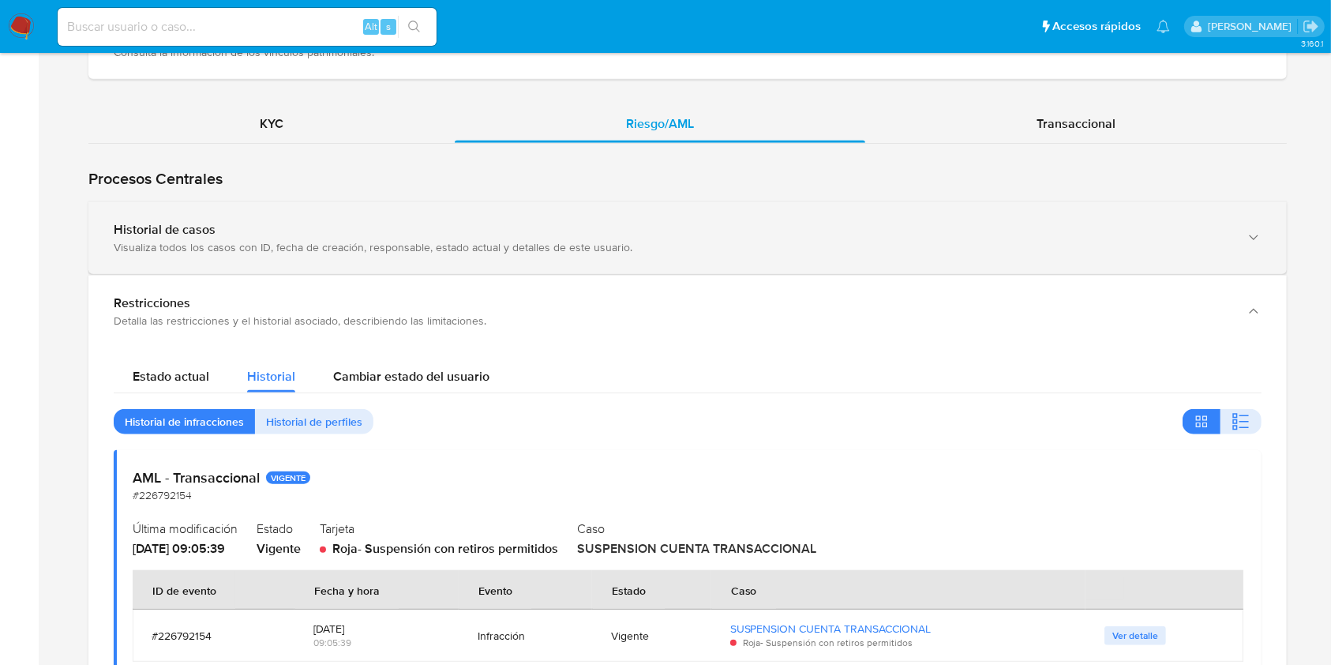
click at [1050, 232] on div "Historial de casos" at bounding box center [672, 230] width 1117 height 16
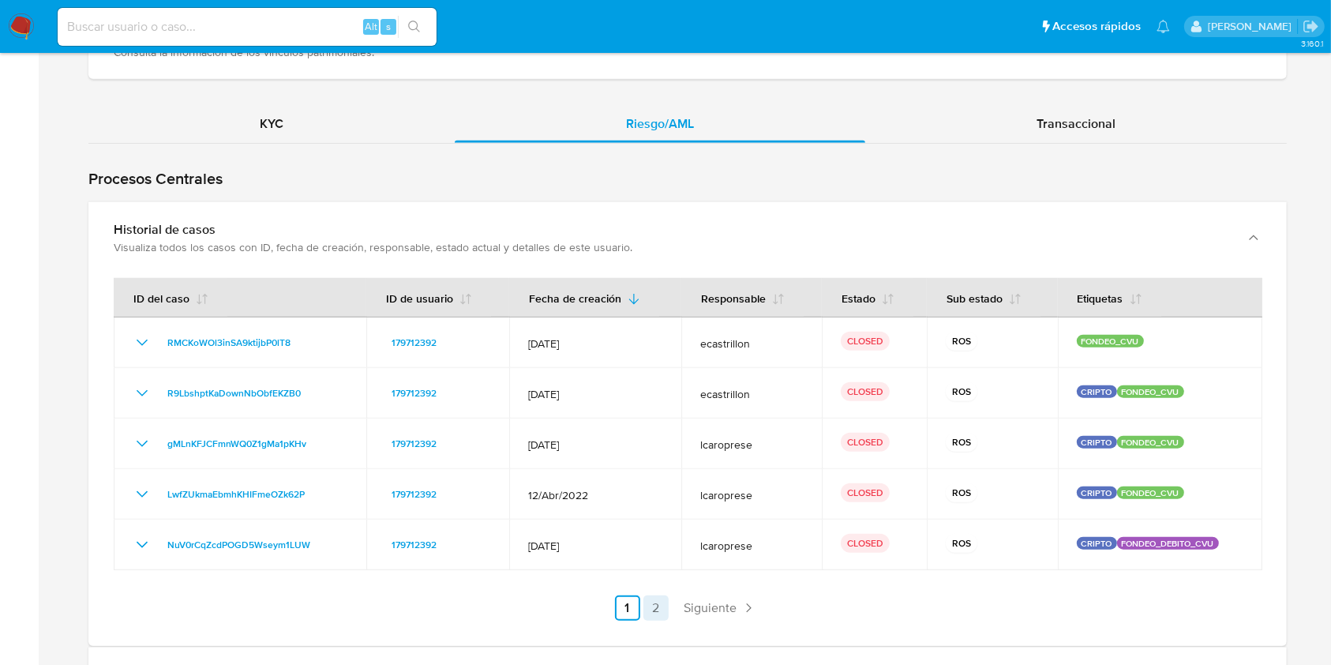
click at [657, 597] on link "2" at bounding box center [656, 607] width 25 height 25
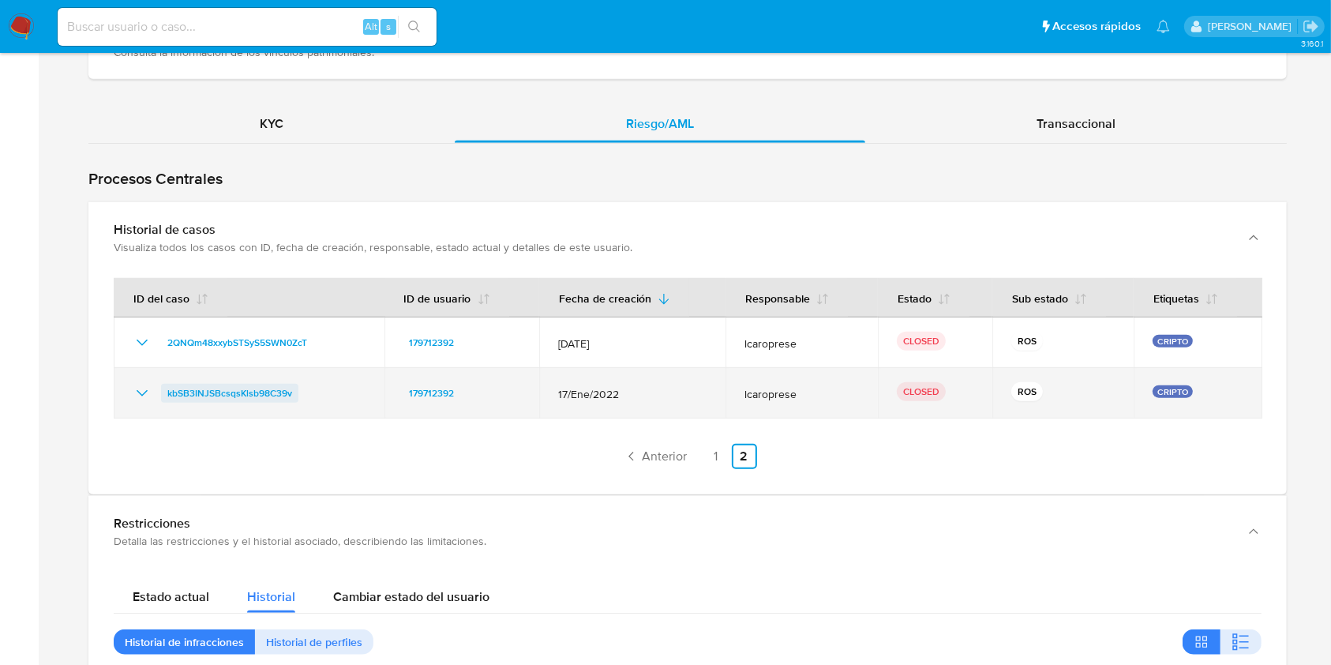
click at [246, 388] on span "kbSB3INJSBcsqsKlsb98C39v" at bounding box center [229, 393] width 125 height 19
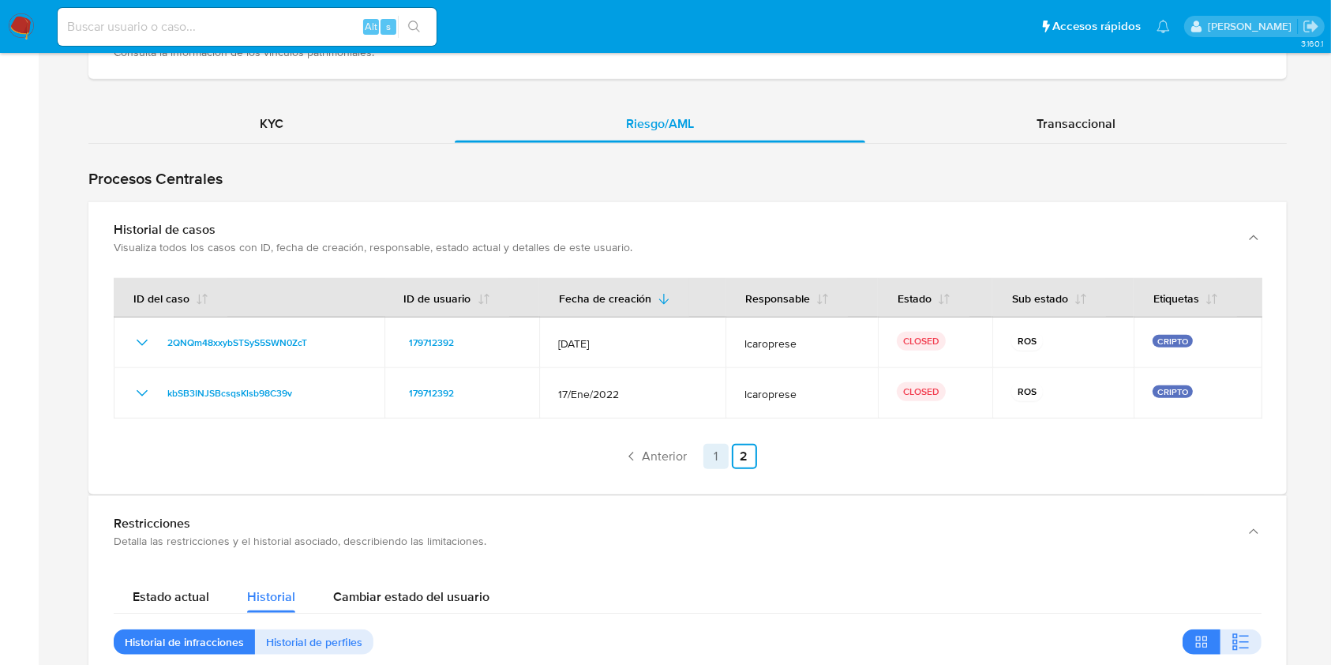
click at [716, 458] on link "1" at bounding box center [716, 456] width 25 height 25
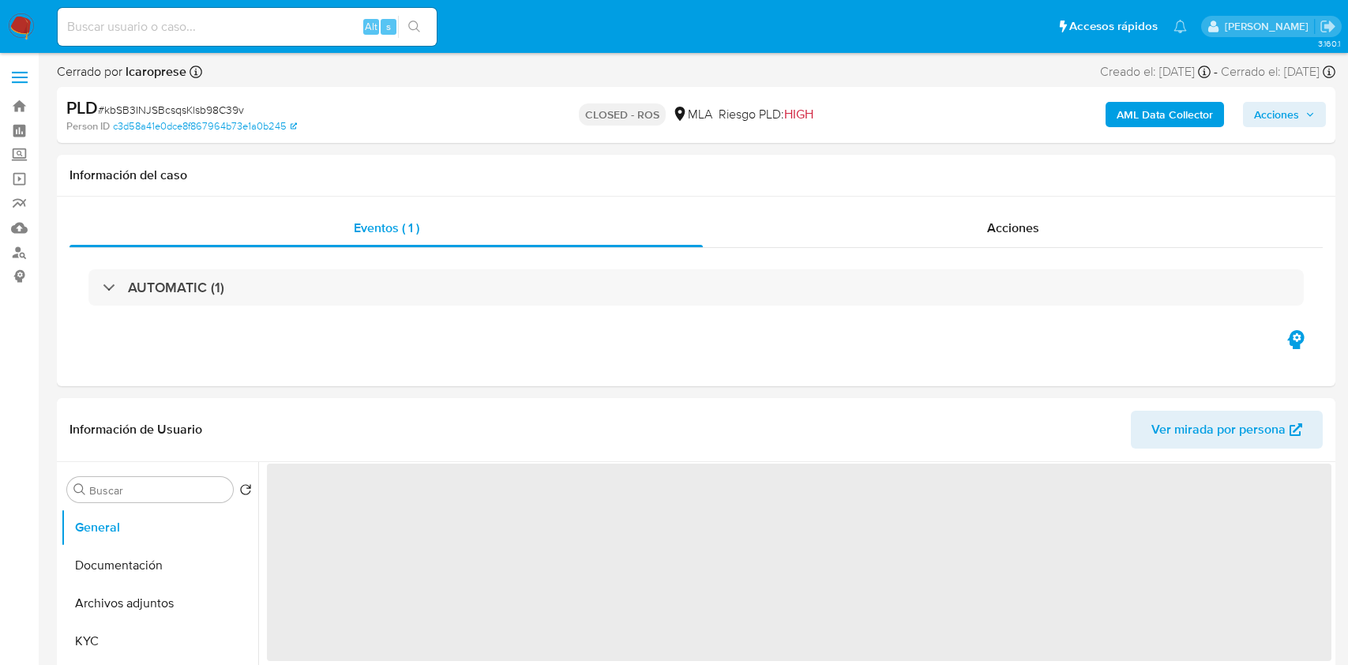
select select "10"
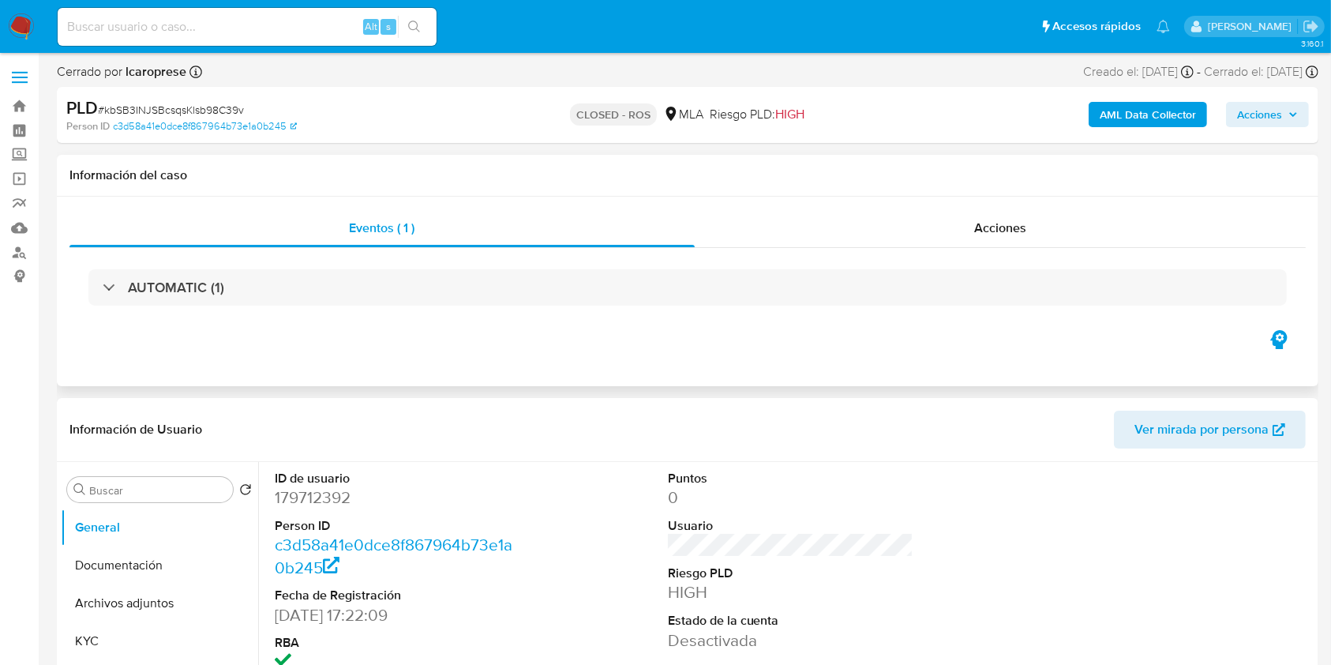
click at [946, 263] on div "AUTOMATIC (1)" at bounding box center [687, 287] width 1237 height 79
click at [968, 234] on div "Acciones" at bounding box center [1001, 228] width 612 height 38
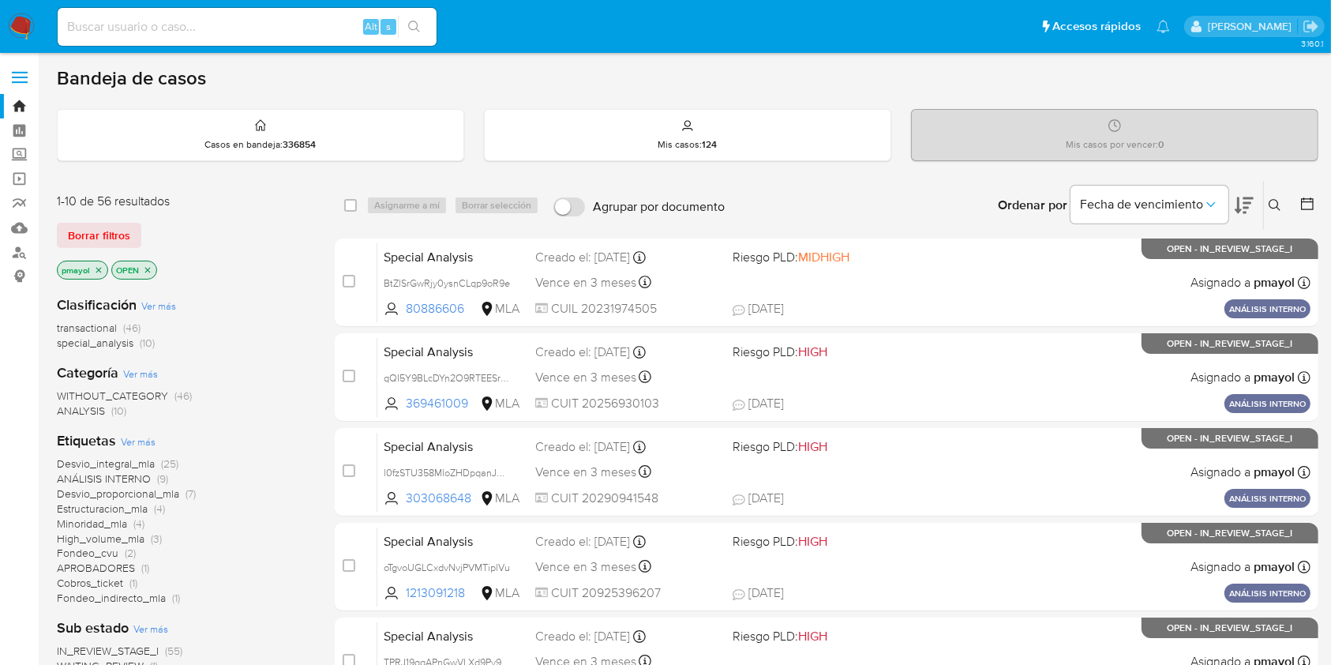
click at [258, 41] on div "Alt s" at bounding box center [247, 27] width 379 height 38
click at [253, 32] on input at bounding box center [247, 27] width 379 height 21
paste input "HqdlhJUFhb46kyxwF69DOe4C"
type input "HqdlhJUFhb46kyxwF69DOe4C"
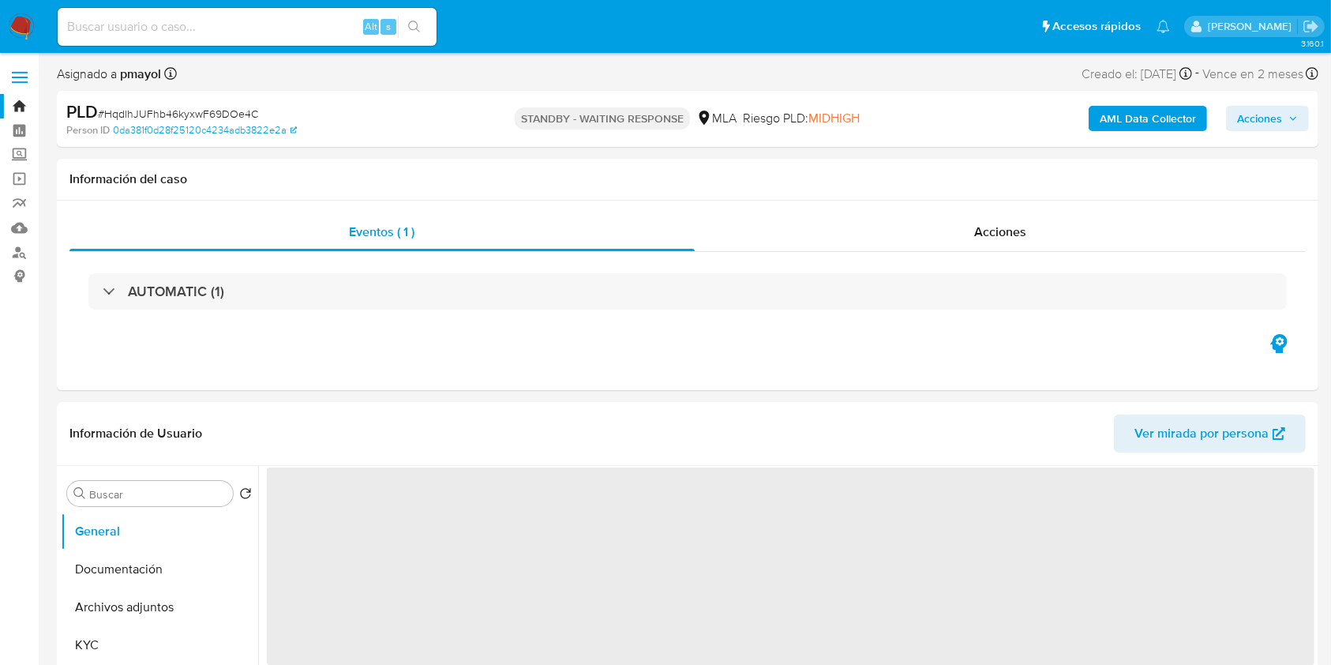
select select "10"
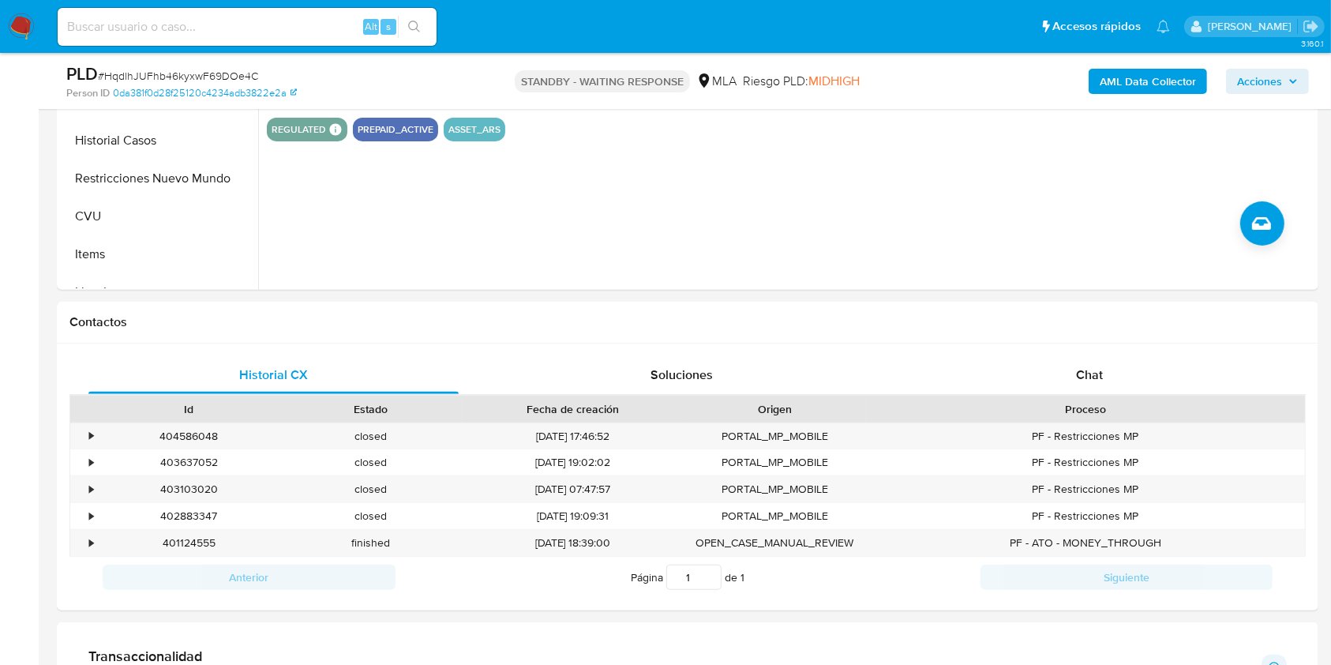
scroll to position [512, 0]
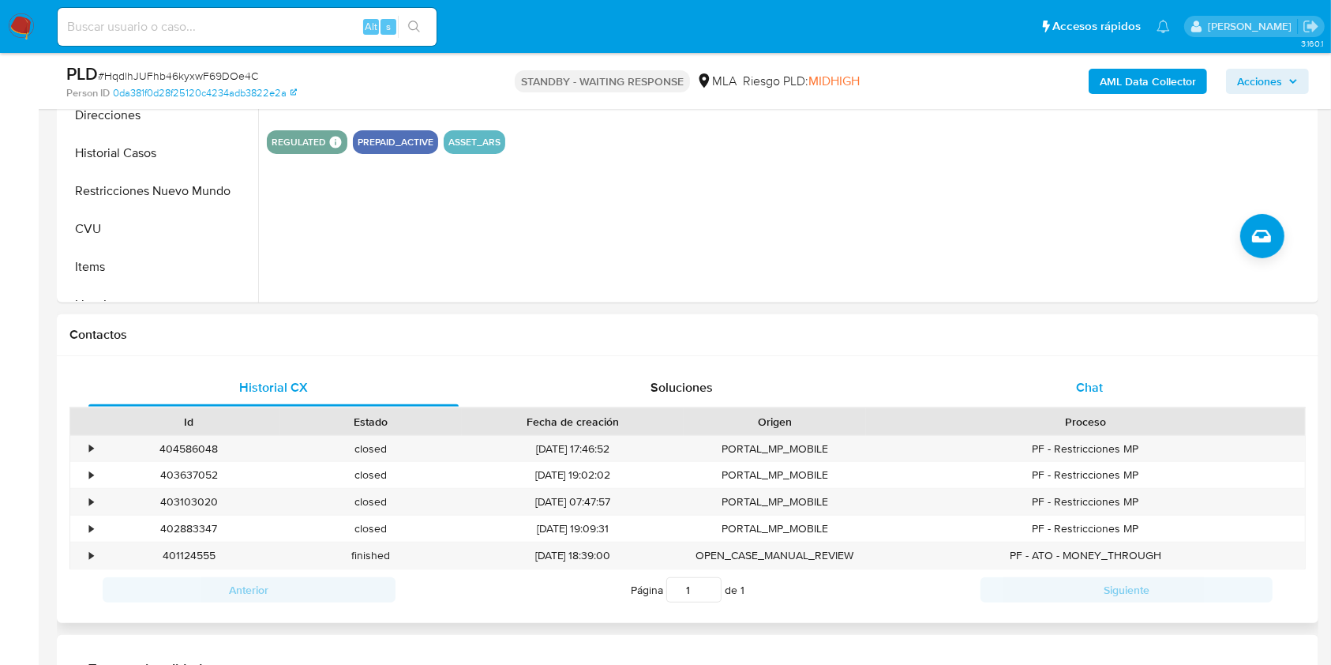
click at [1052, 379] on div "Chat" at bounding box center [1090, 388] width 370 height 38
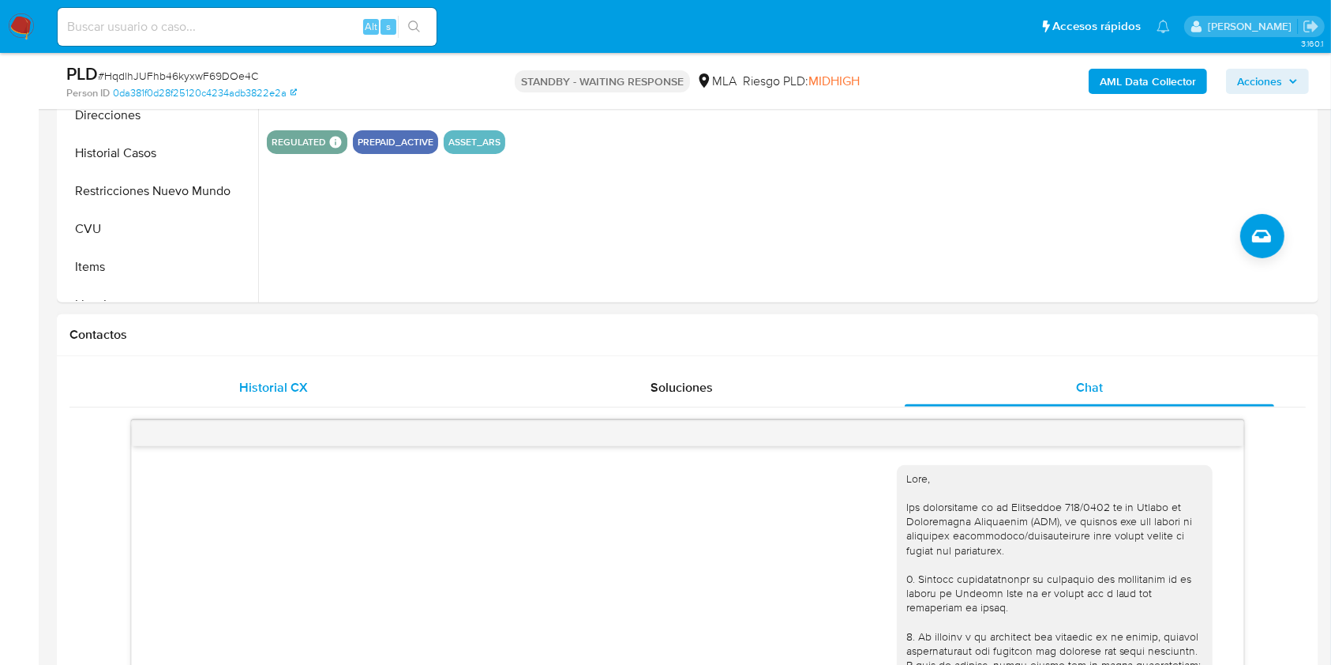
scroll to position [892, 0]
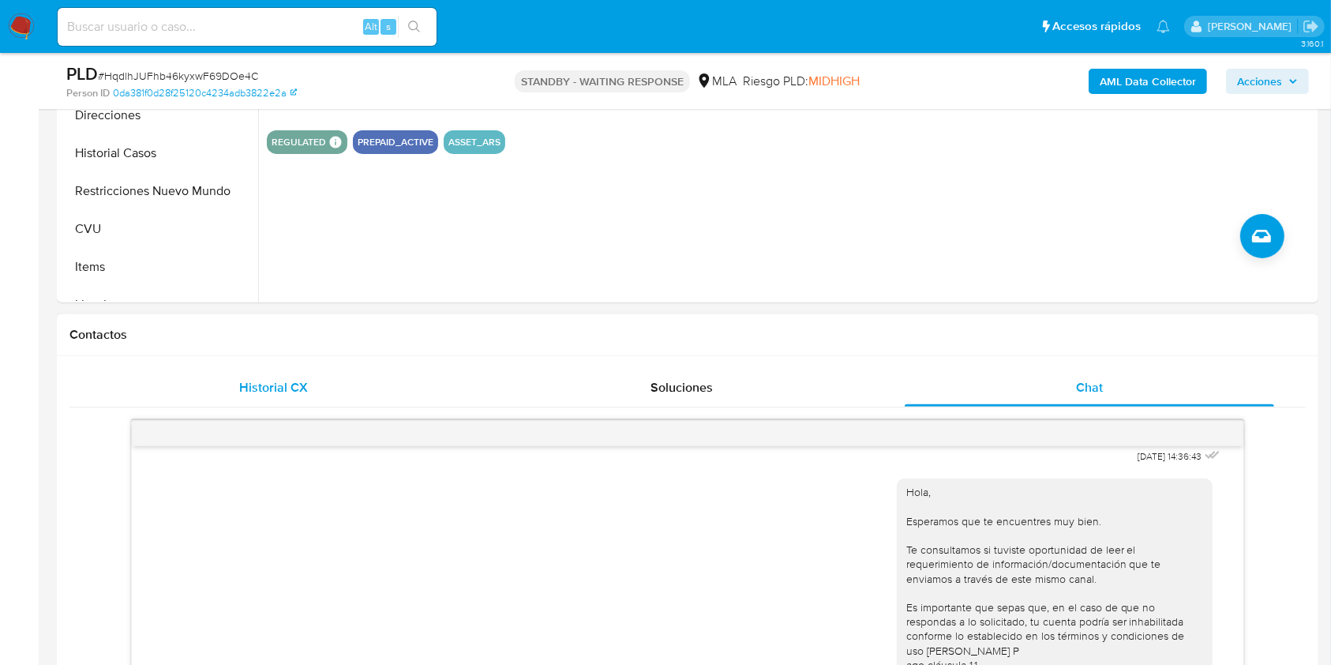
click at [300, 378] on span "Historial CX" at bounding box center [273, 387] width 69 height 18
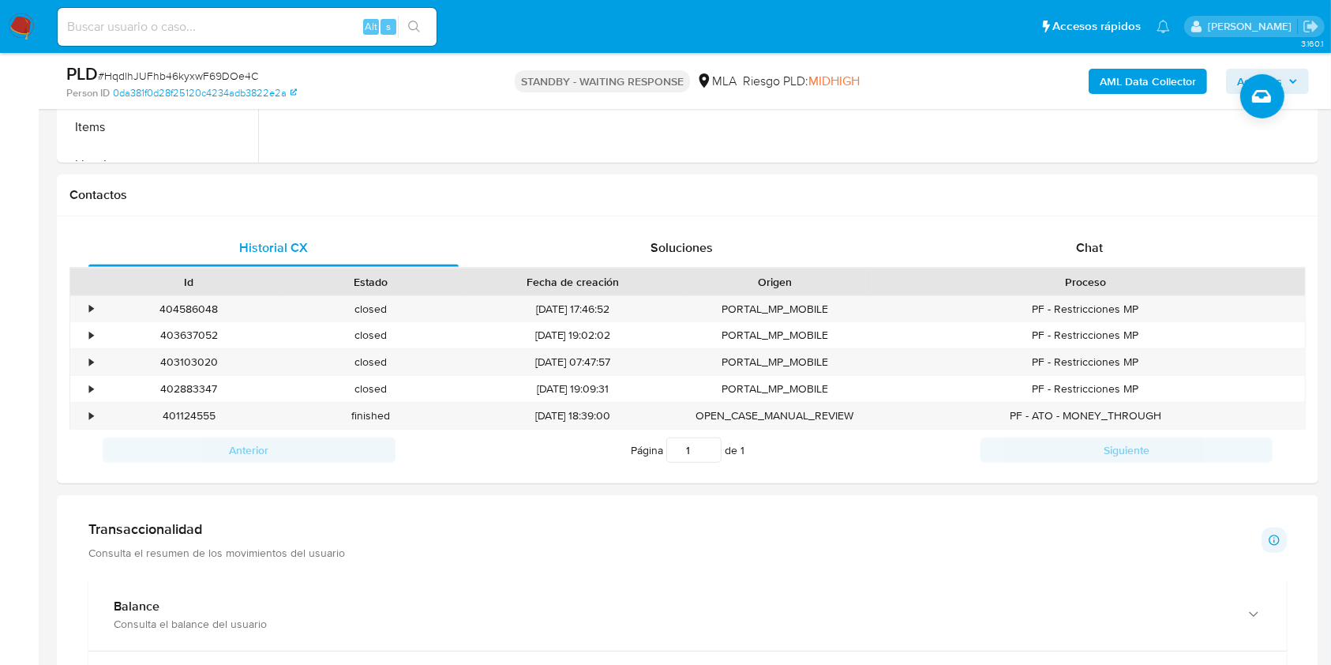
scroll to position [675, 0]
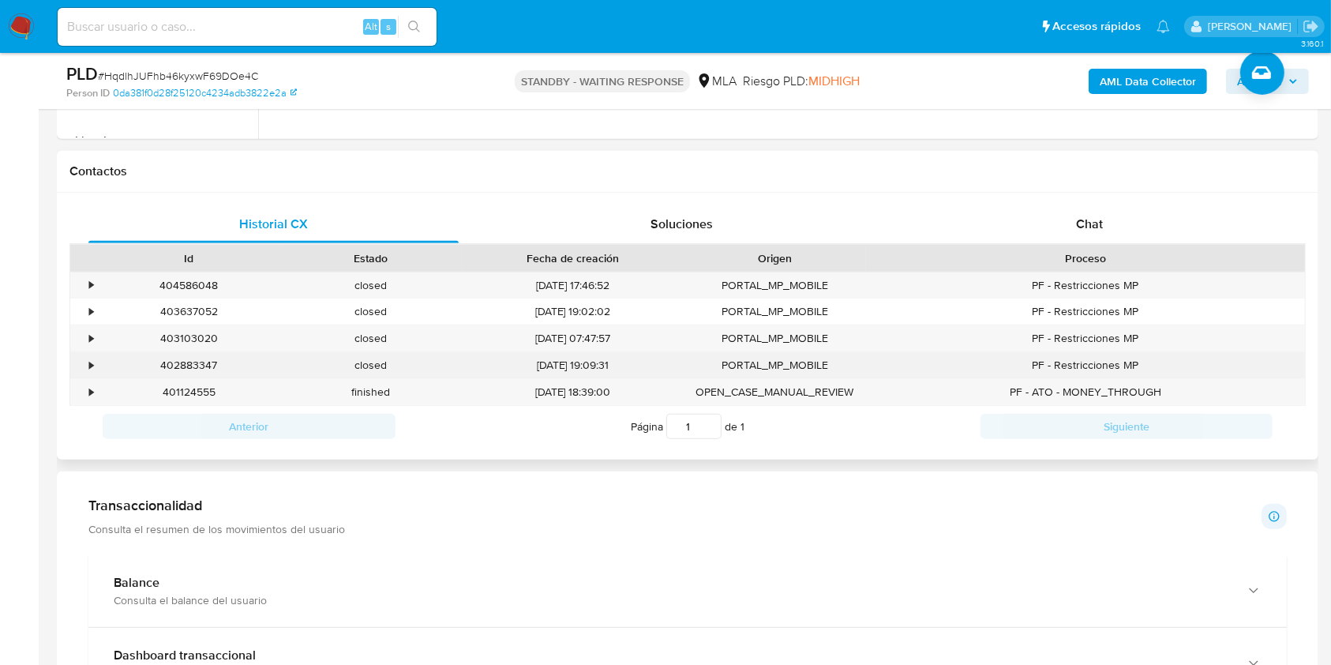
click at [178, 363] on div "402883347" at bounding box center [189, 365] width 182 height 26
copy div "402883347"
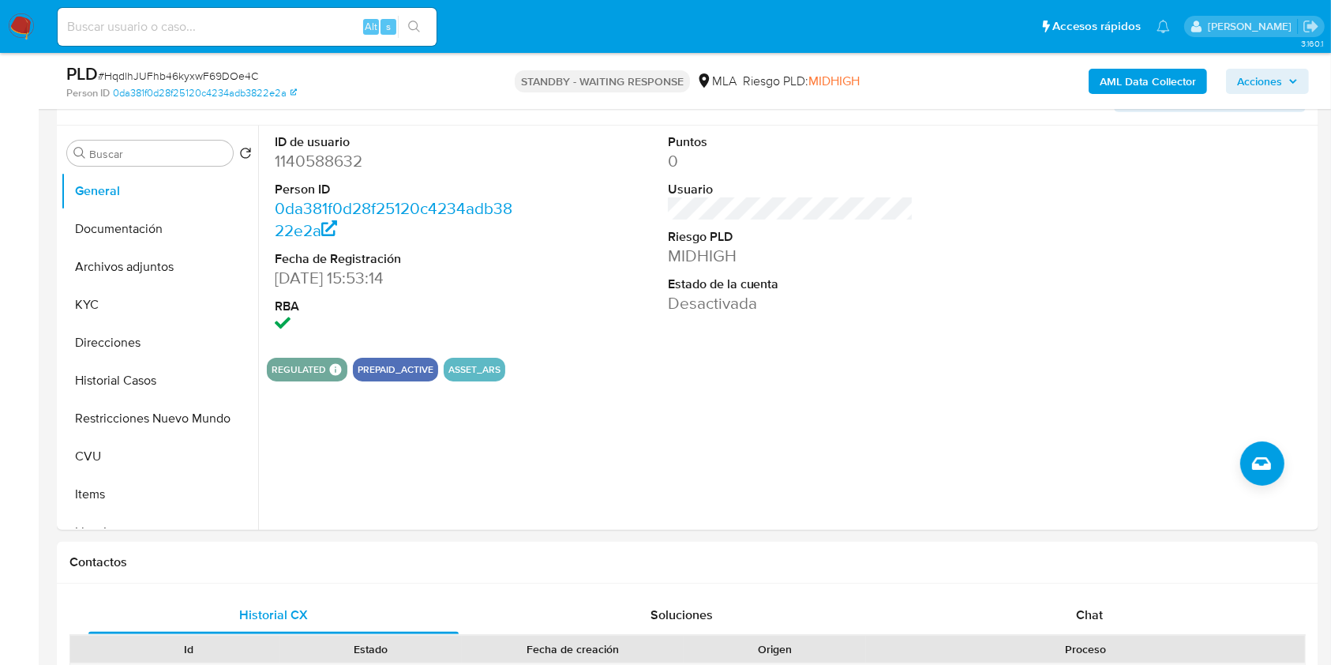
scroll to position [234, 0]
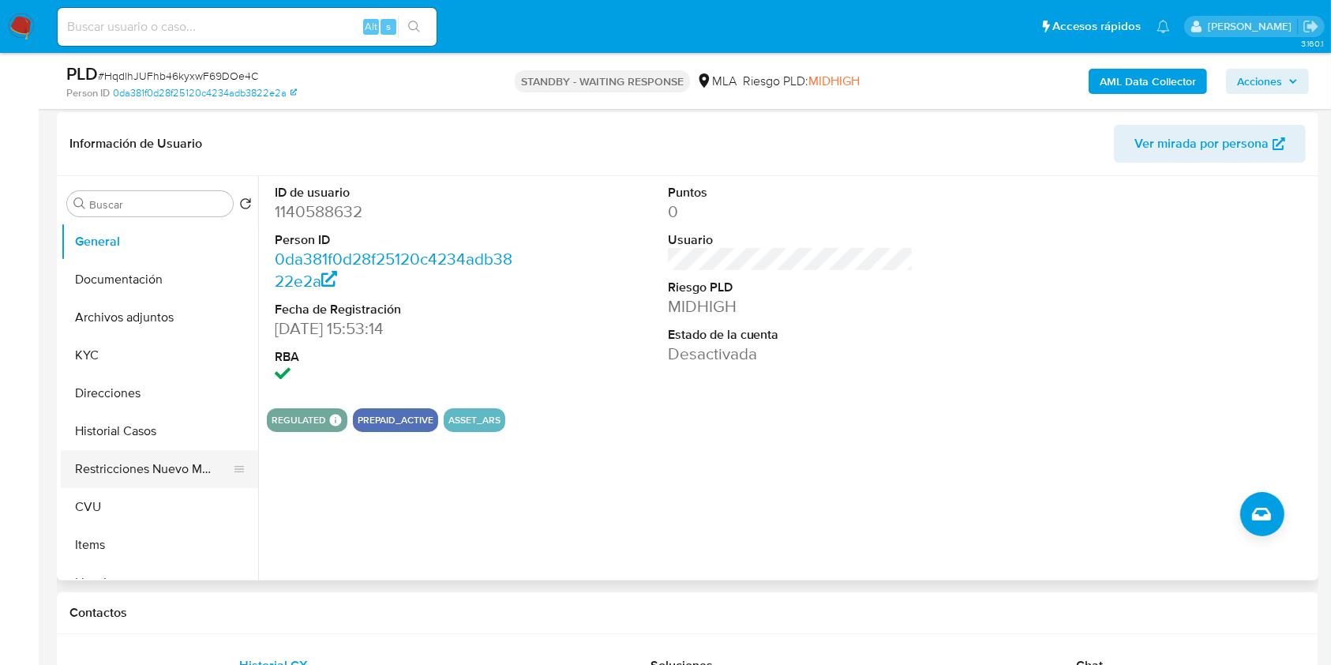
click at [178, 469] on button "Restricciones Nuevo Mundo" at bounding box center [153, 469] width 185 height 38
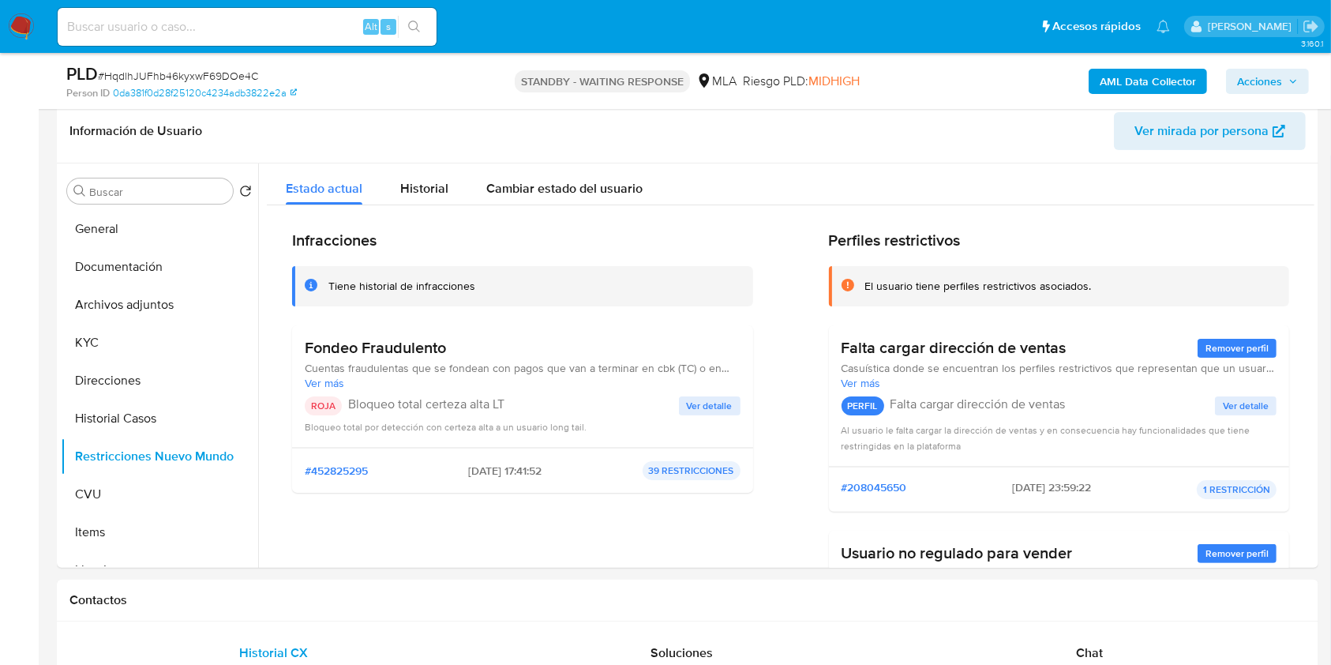
scroll to position [249, 0]
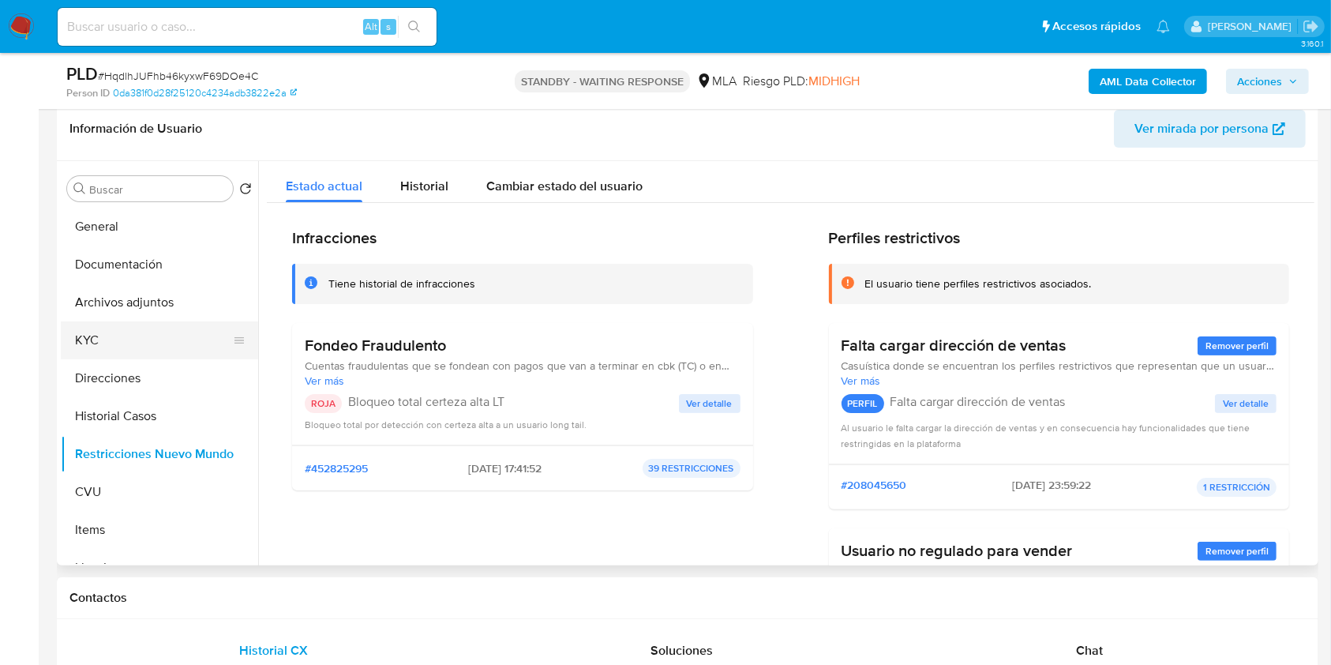
click at [122, 344] on button "KYC" at bounding box center [153, 340] width 185 height 38
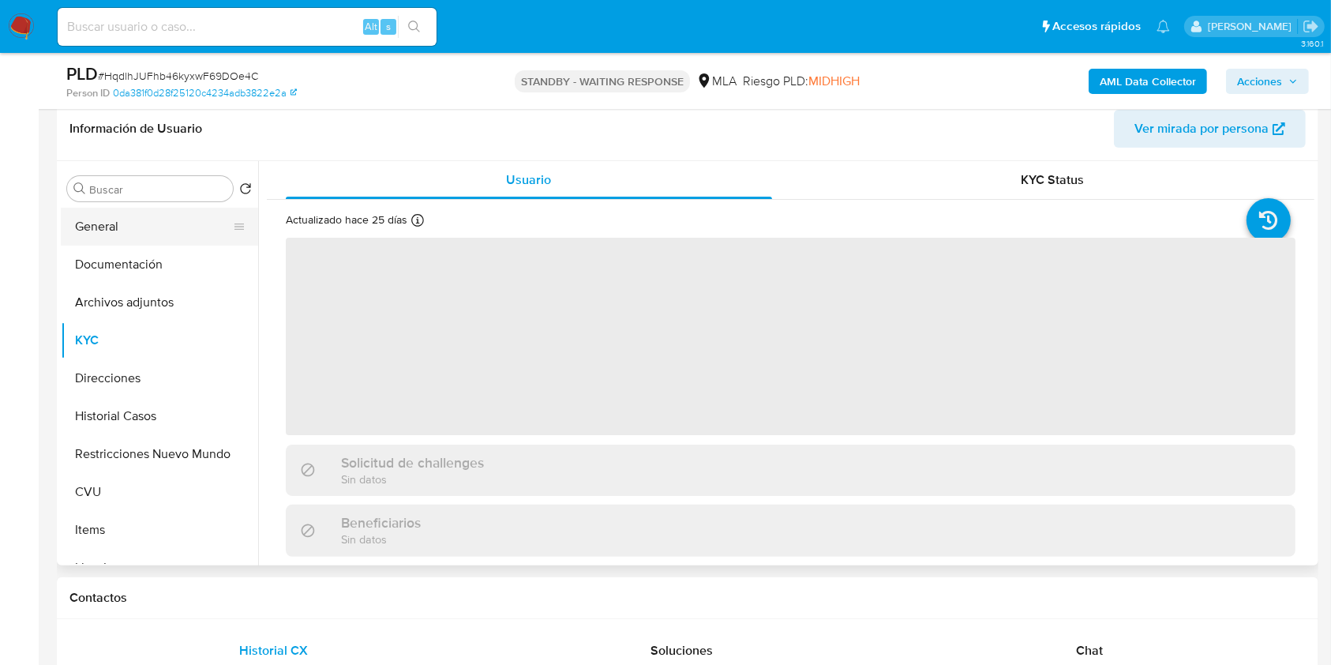
click at [155, 224] on button "General" at bounding box center [153, 227] width 185 height 38
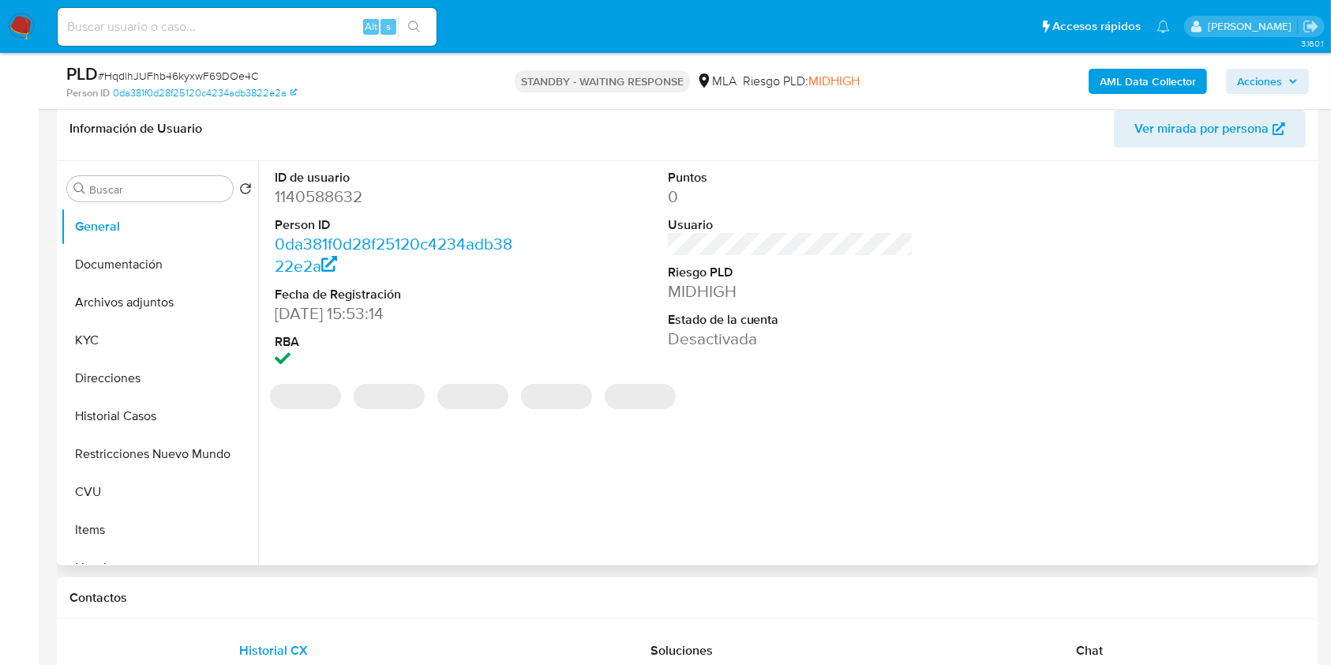
click at [339, 201] on dd "1140588632" at bounding box center [398, 197] width 246 height 22
copy dd "1140588632"
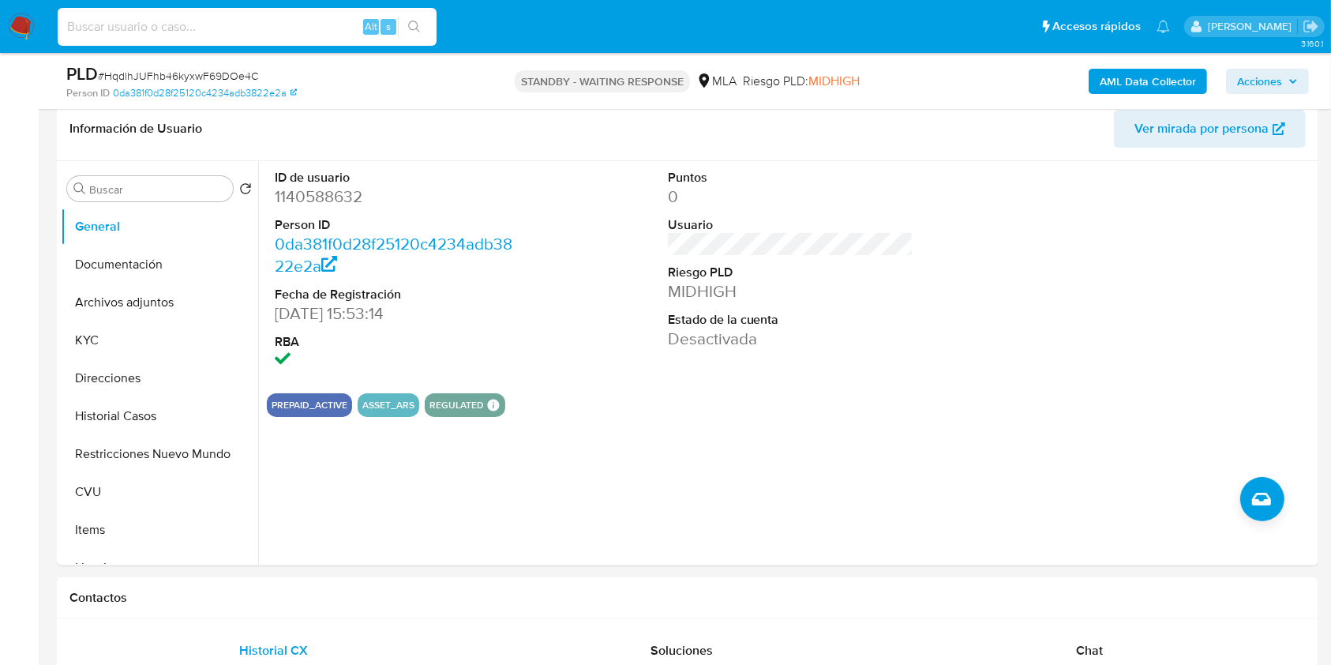
click at [321, 22] on input at bounding box center [247, 27] width 379 height 21
paste input "ubWbKLHc3B6Qa9NubHInks8v"
type input "ubWbKLHc3B6Qa9NubHInks8v"
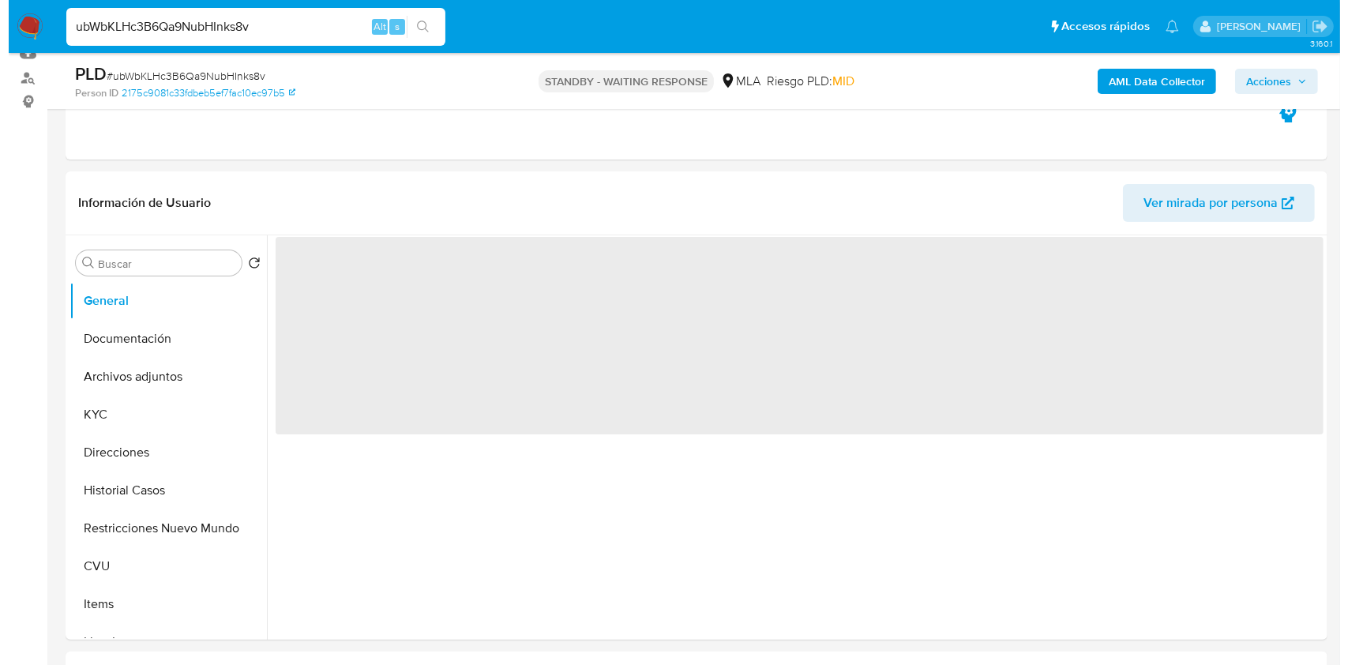
scroll to position [179, 0]
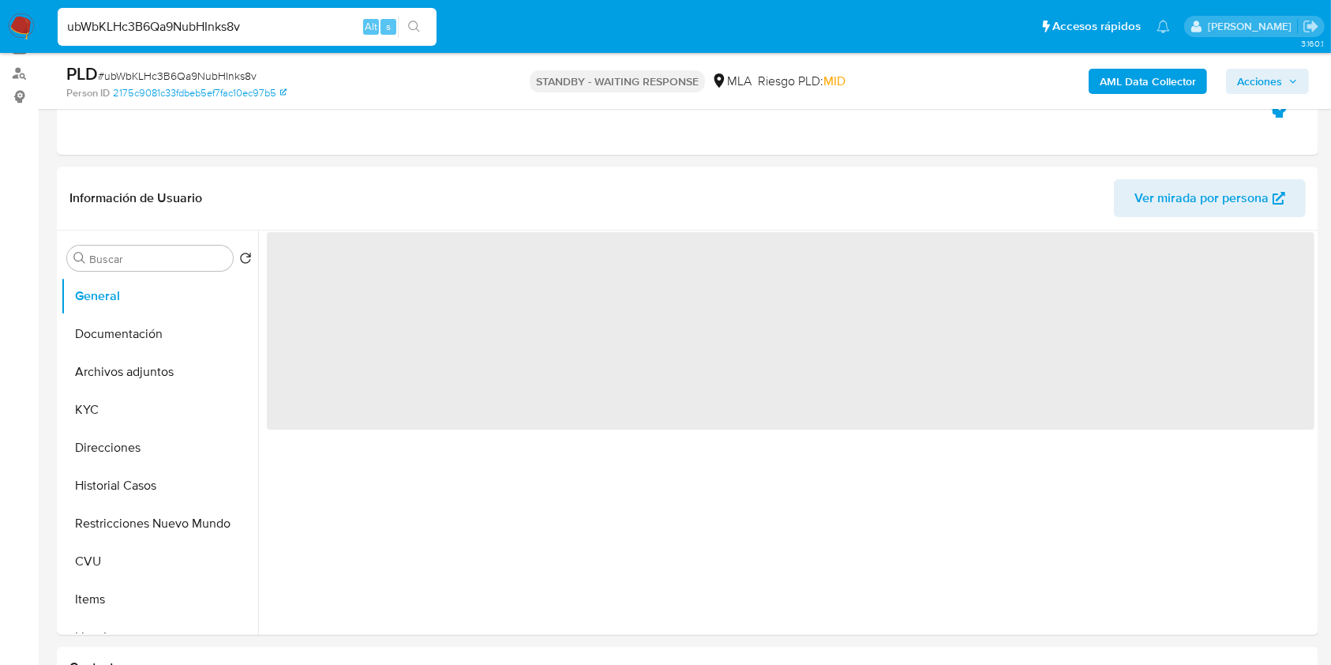
select select "10"
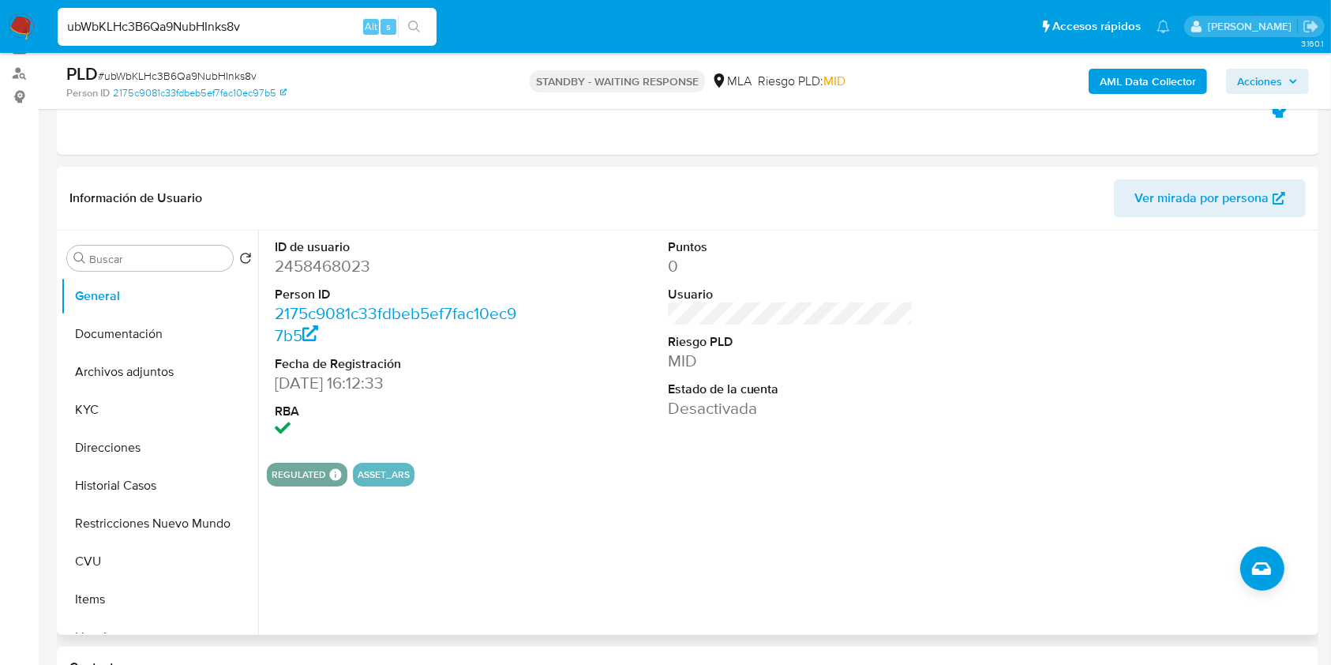
click at [298, 270] on dd "2458468023" at bounding box center [398, 266] width 246 height 22
copy dd "2458468023"
click at [138, 488] on button "Historial Casos" at bounding box center [153, 486] width 185 height 38
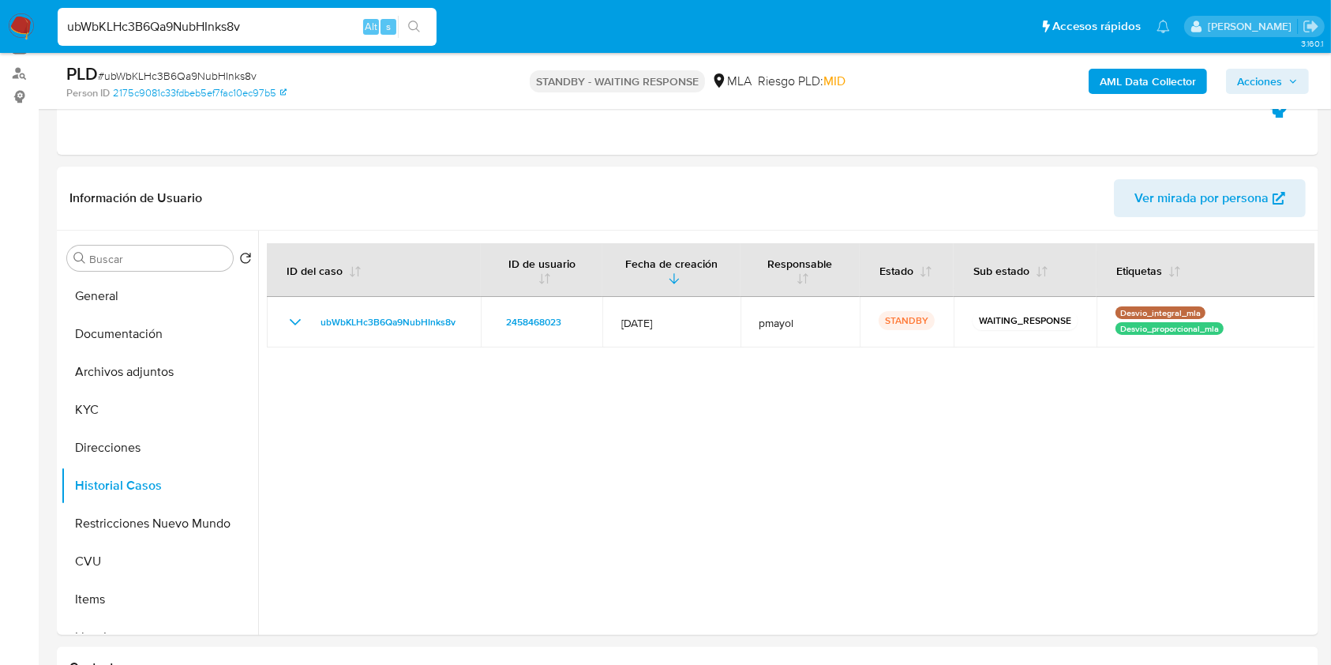
click at [1153, 85] on b "AML Data Collector" at bounding box center [1148, 81] width 96 height 25
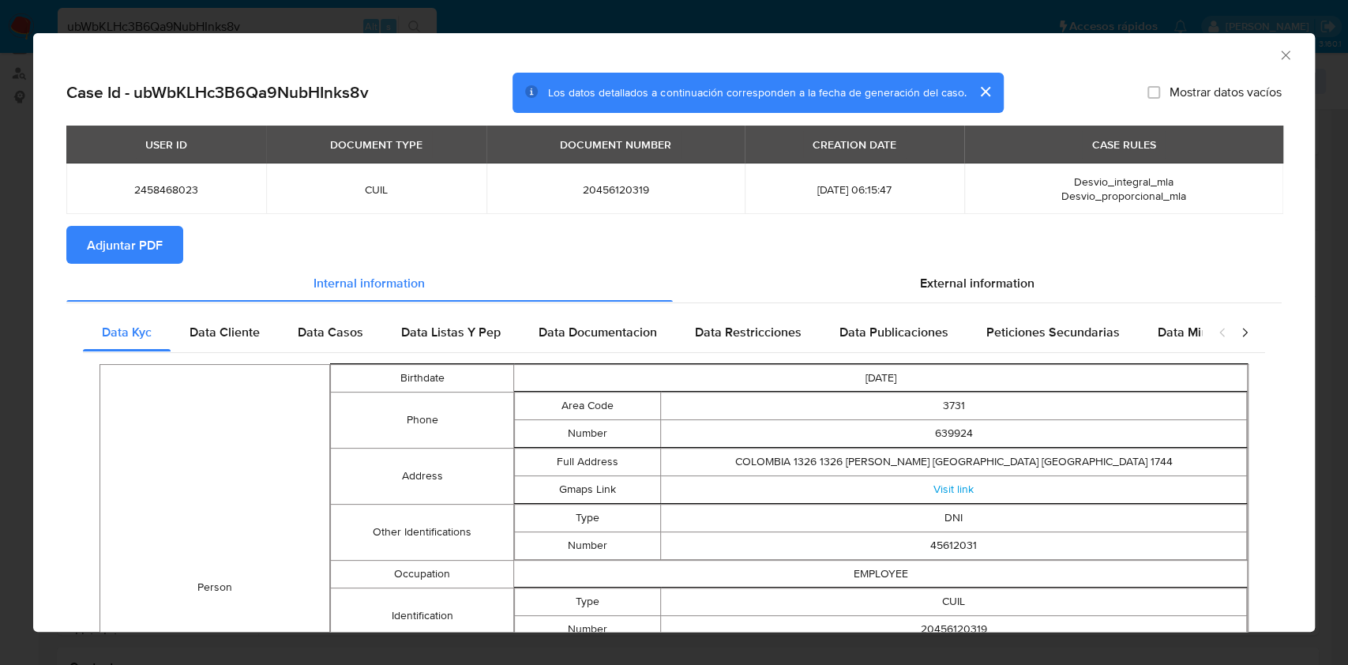
click at [128, 237] on span "Adjuntar PDF" at bounding box center [125, 244] width 76 height 35
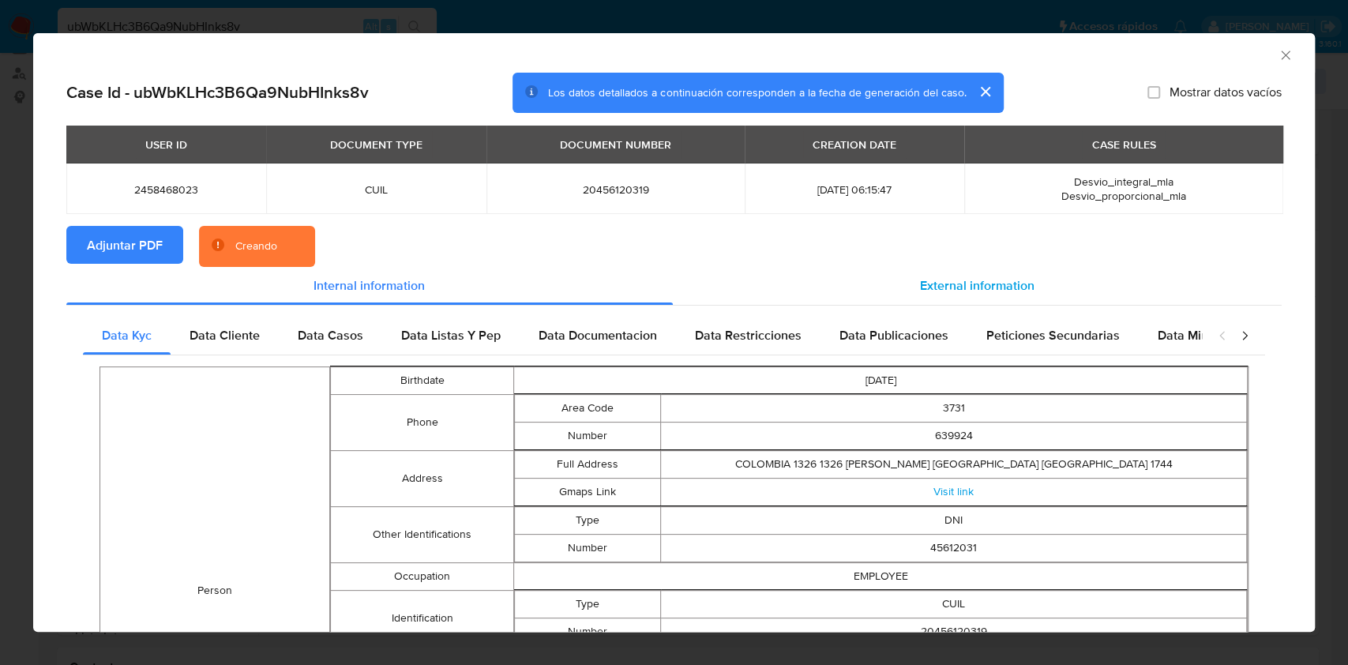
click at [957, 280] on span "External information" at bounding box center [977, 285] width 114 height 18
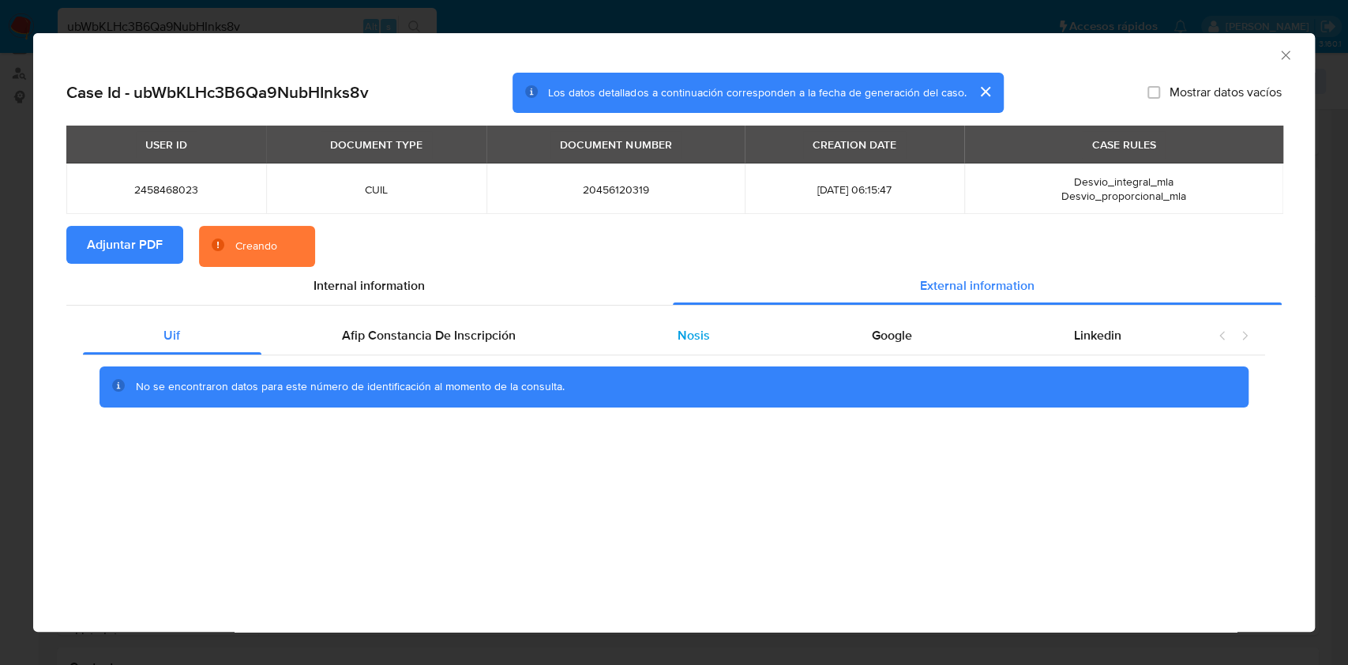
click at [718, 335] on div "Nosis" at bounding box center [694, 336] width 194 height 38
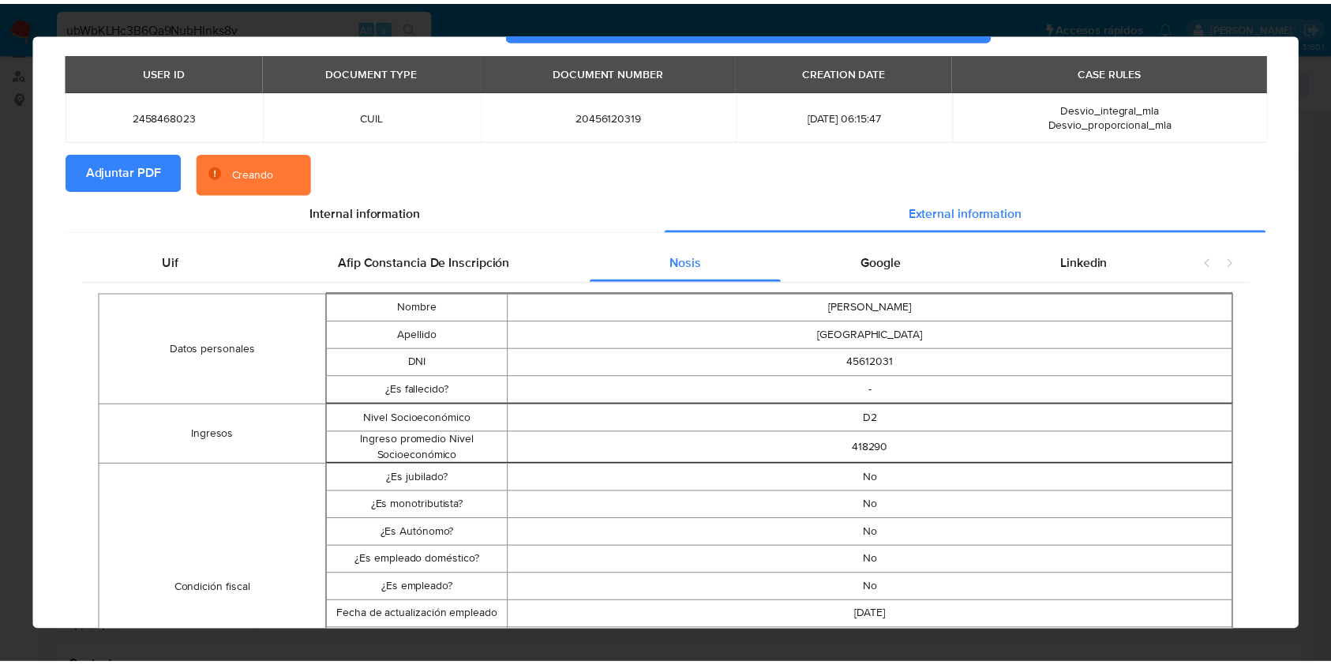
scroll to position [0, 0]
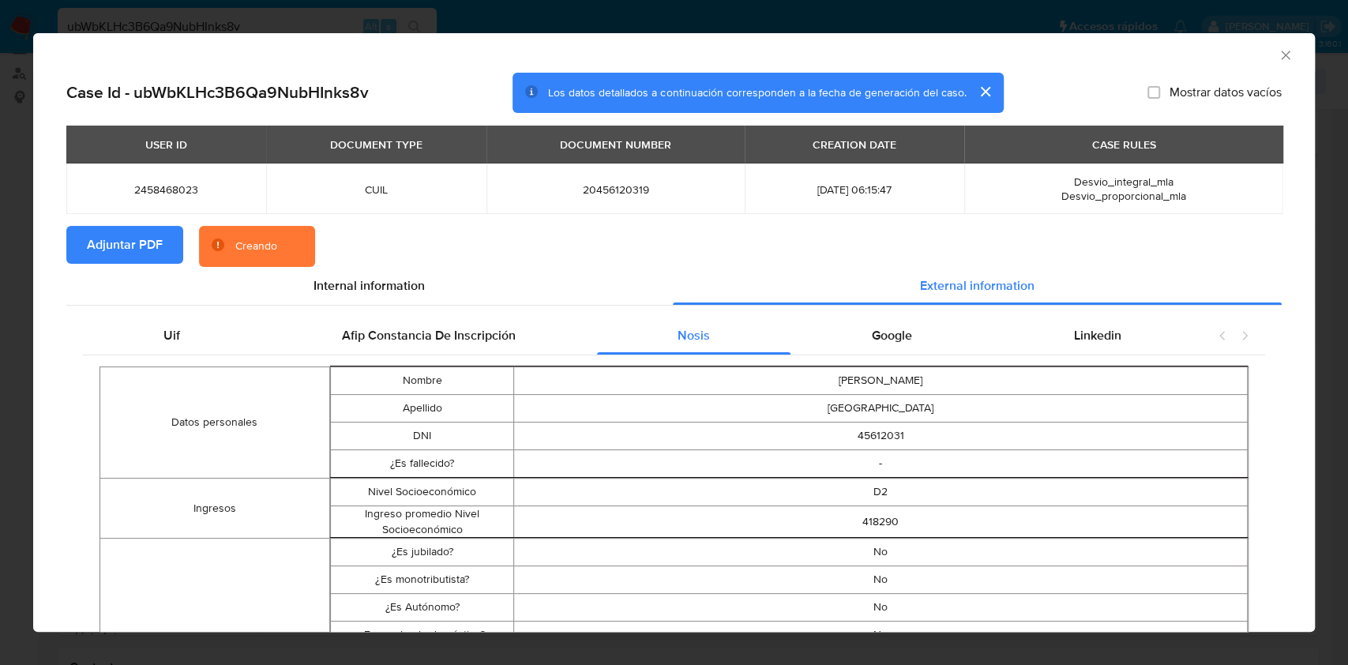
click at [1278, 51] on icon "Cerrar ventana" at bounding box center [1286, 55] width 16 height 16
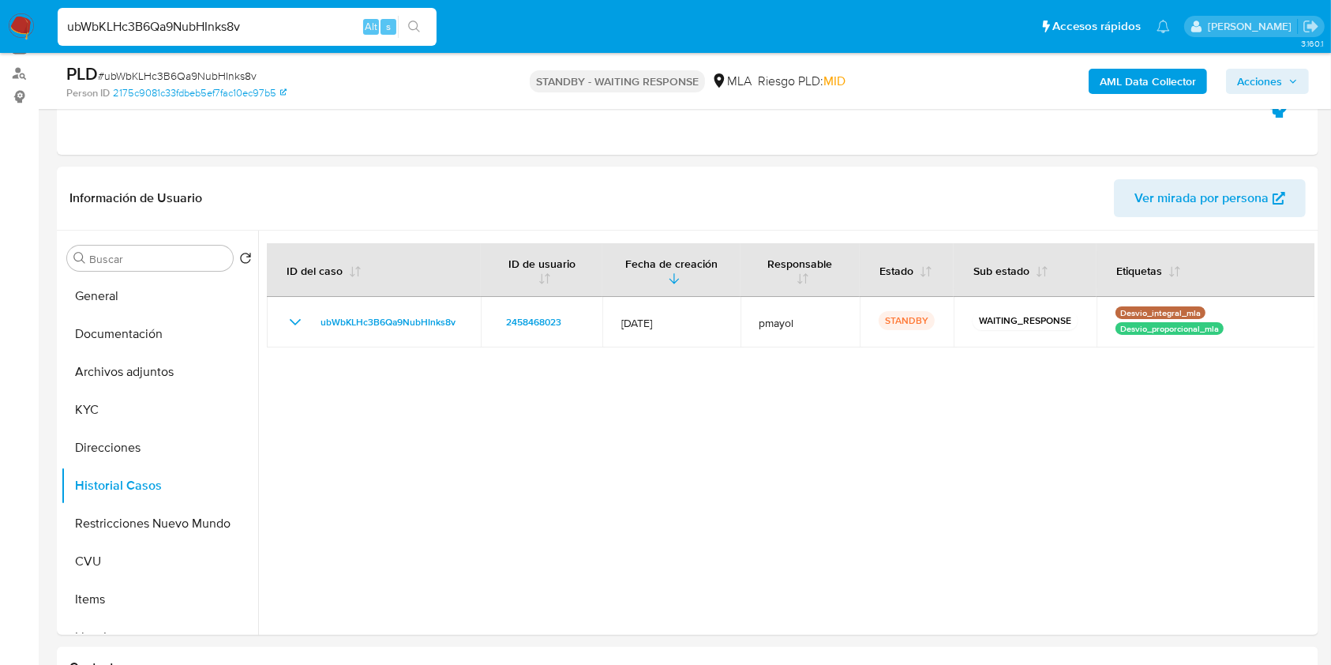
click at [256, 18] on input "ubWbKLHc3B6Qa9NubHInks8v" at bounding box center [247, 27] width 379 height 21
paste input "xZam0GqaRjp0KpKvayJGtKhw"
type input "xZam0GqaRjp0KpKvayJGtKhw"
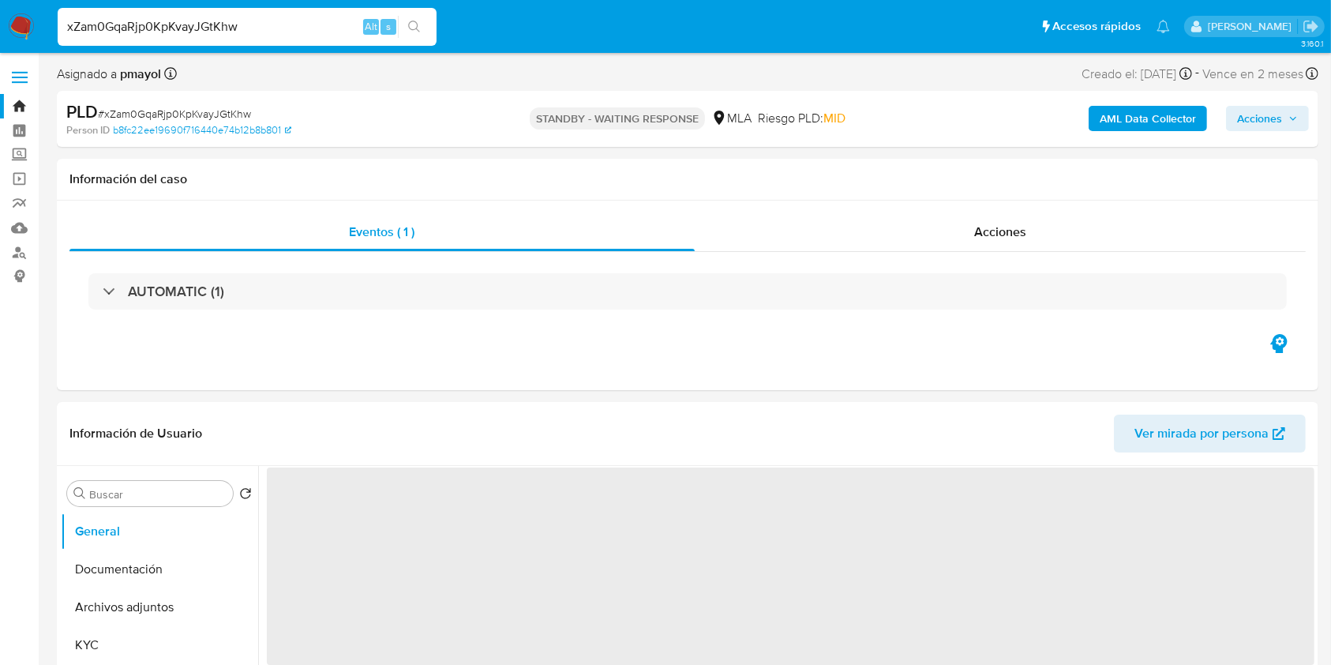
select select "10"
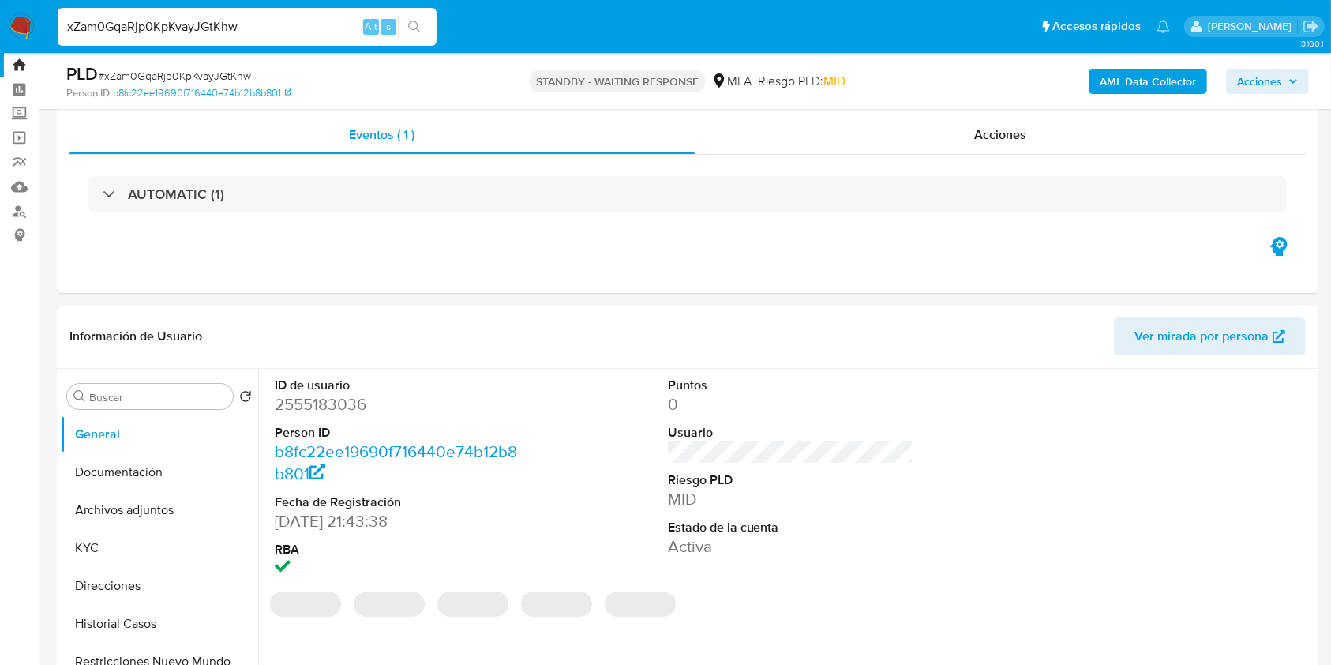
scroll to position [56, 0]
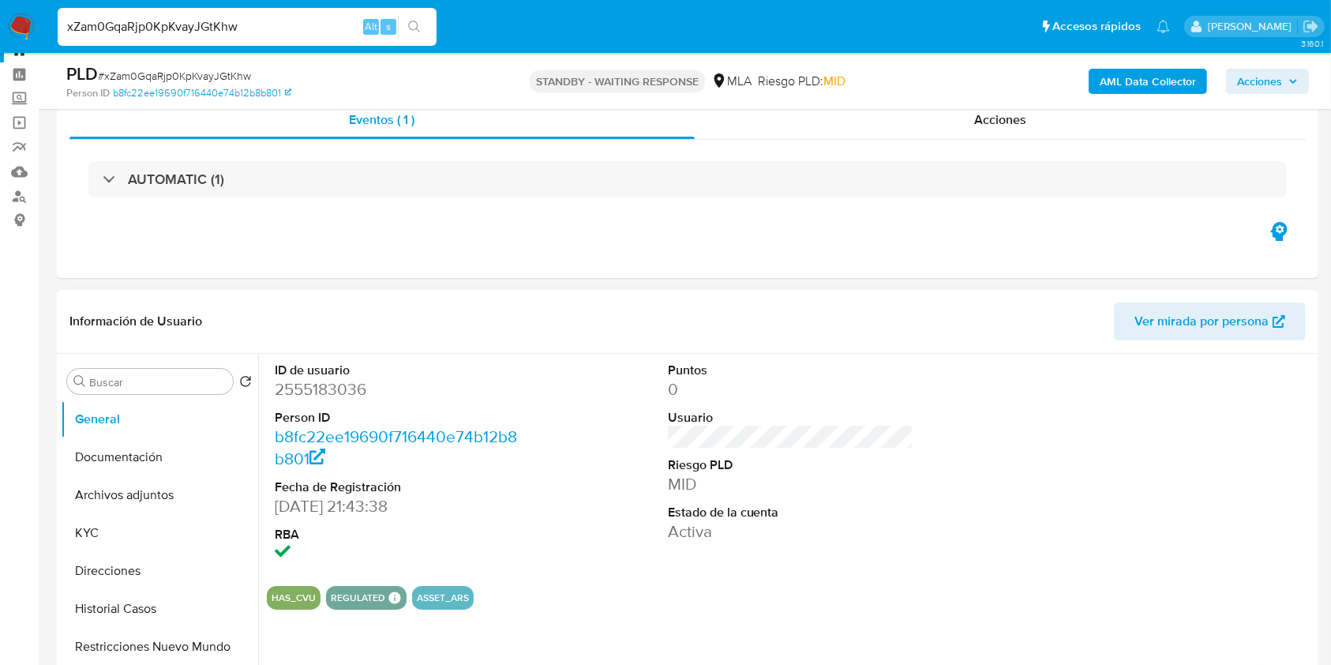
click at [327, 393] on dd "2555183036" at bounding box center [398, 389] width 246 height 22
copy dd "2555183036"
